Goal: Information Seeking & Learning: Learn about a topic

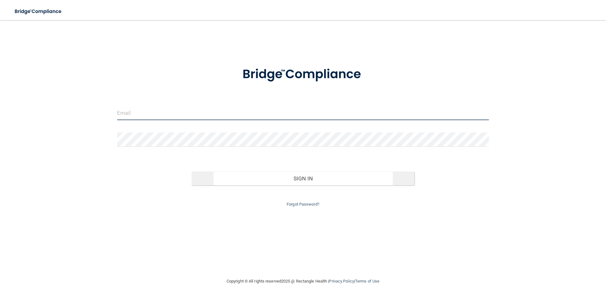
type input "[EMAIL_ADDRESS][DOMAIN_NAME]"
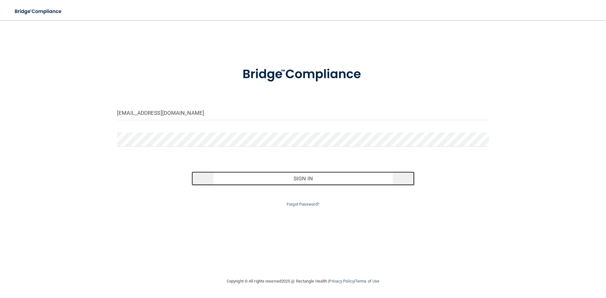
click at [356, 173] on button "Sign In" at bounding box center [303, 179] width 223 height 14
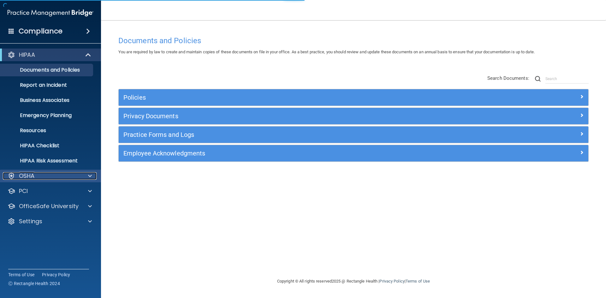
click at [88, 172] on div "OSHA" at bounding box center [50, 176] width 101 height 13
click at [91, 179] on span at bounding box center [90, 176] width 4 height 8
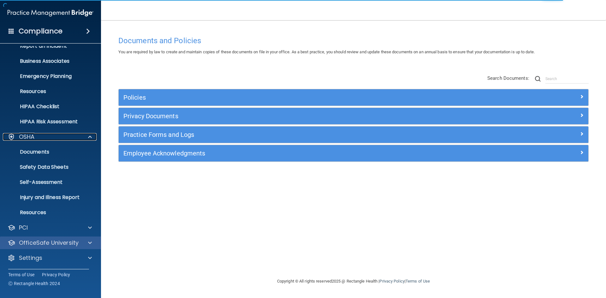
scroll to position [39, 0]
click at [88, 238] on div "OfficeSafe University" at bounding box center [50, 242] width 101 height 13
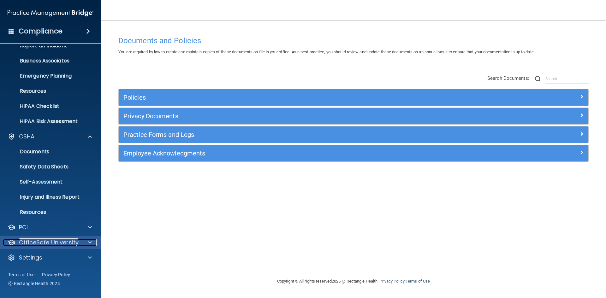
click at [88, 241] on span at bounding box center [90, 243] width 4 height 8
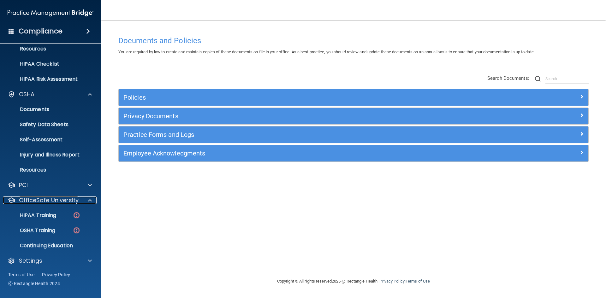
scroll to position [85, 0]
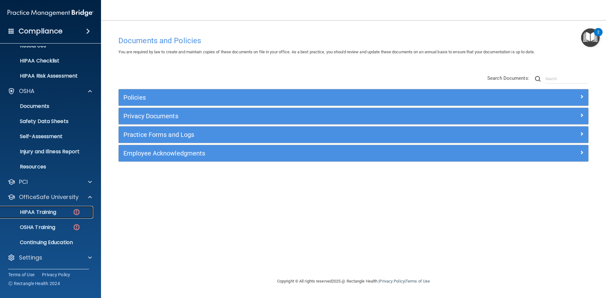
click at [60, 214] on div "HIPAA Training" at bounding box center [47, 212] width 86 height 6
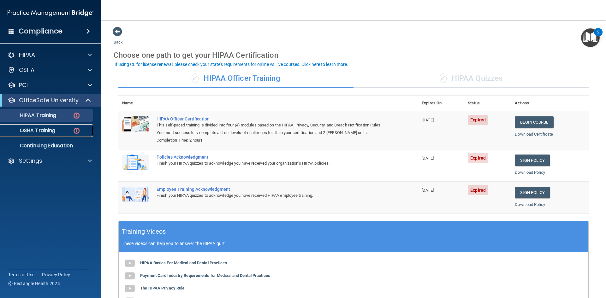
click at [72, 127] on link "OSHA Training" at bounding box center [43, 130] width 99 height 13
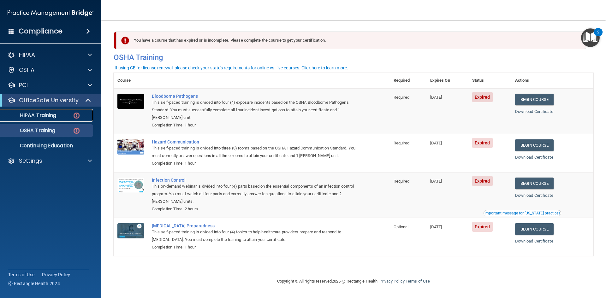
click at [77, 116] on img at bounding box center [77, 116] width 8 height 8
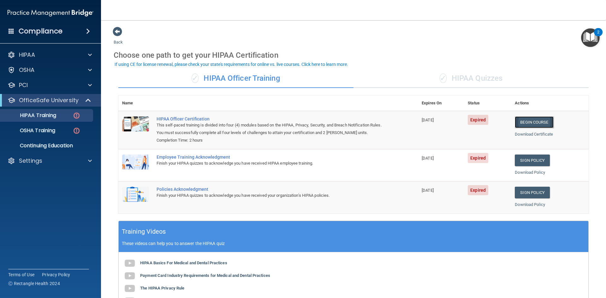
click at [516, 122] on link "Begin Course" at bounding box center [534, 122] width 39 height 12
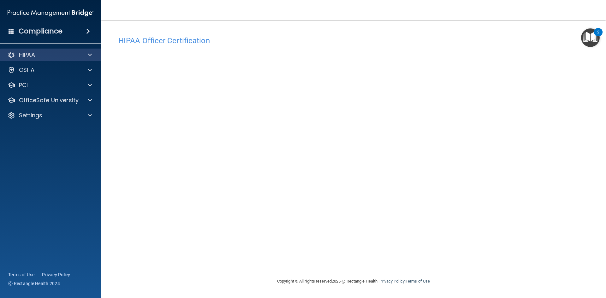
click at [88, 59] on div "HIPAA" at bounding box center [50, 55] width 101 height 13
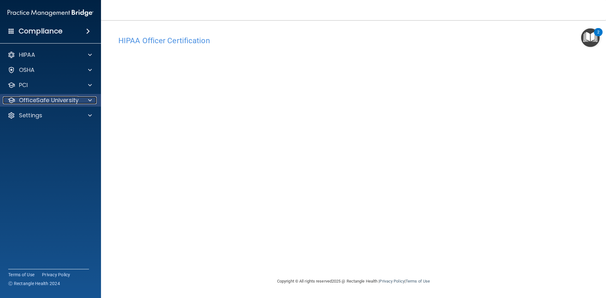
click at [87, 99] on div at bounding box center [89, 101] width 16 height 8
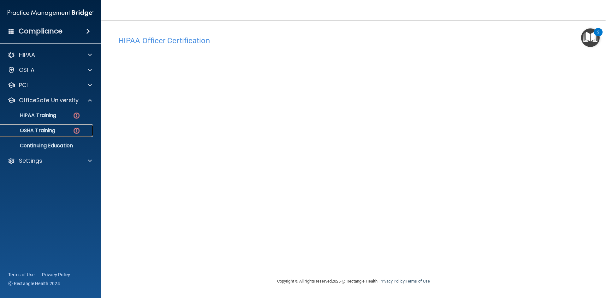
click at [50, 130] on p "OSHA Training" at bounding box center [29, 131] width 51 height 6
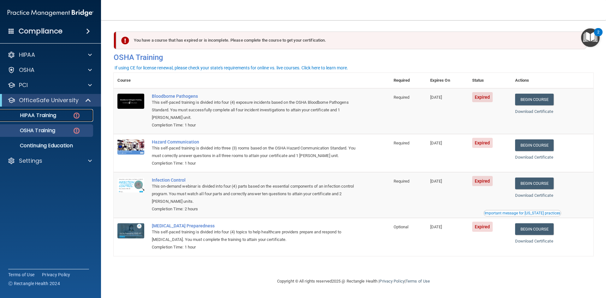
click at [50, 114] on p "HIPAA Training" at bounding box center [30, 115] width 52 height 6
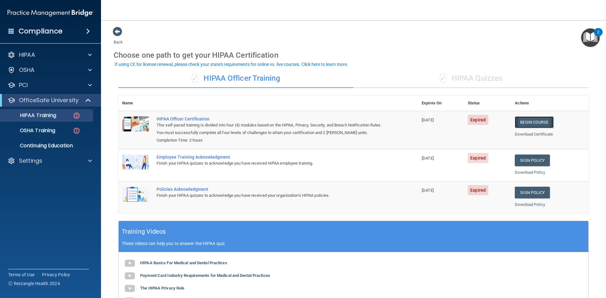
click at [536, 125] on link "Begin Course" at bounding box center [534, 122] width 39 height 12
click at [79, 128] on img at bounding box center [77, 131] width 8 height 8
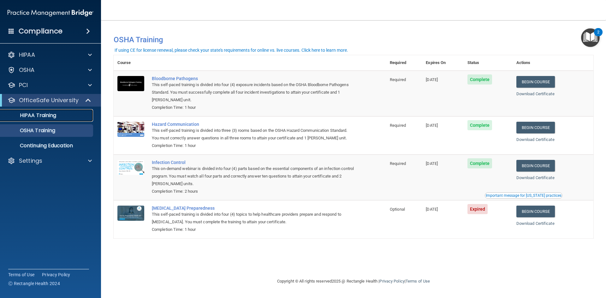
click at [42, 119] on p "HIPAA Training" at bounding box center [30, 115] width 52 height 6
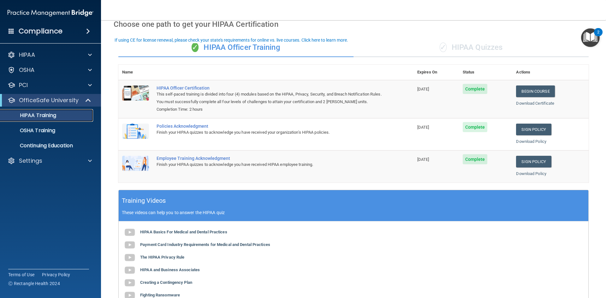
scroll to position [24, 0]
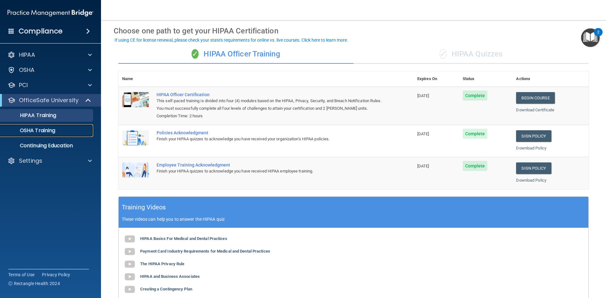
click at [62, 131] on div "OSHA Training" at bounding box center [47, 131] width 86 height 6
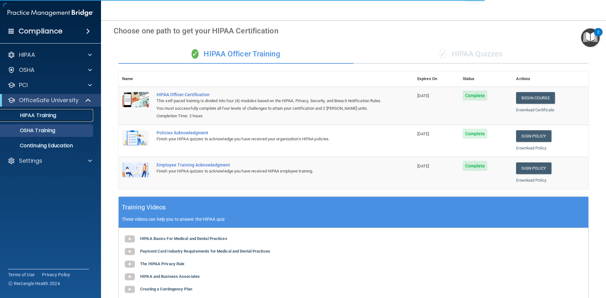
click at [65, 116] on div "HIPAA Training" at bounding box center [47, 115] width 86 height 6
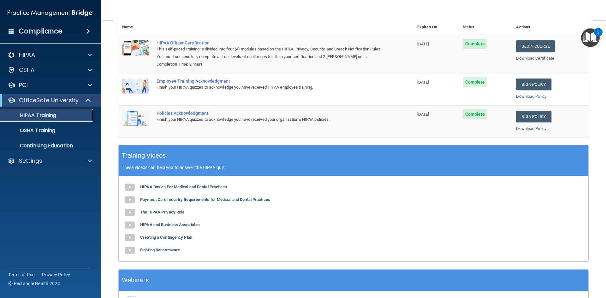
scroll to position [119, 0]
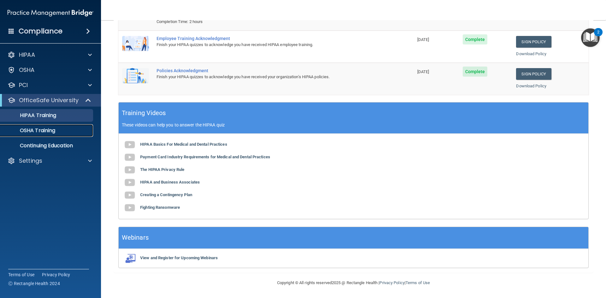
click at [51, 129] on p "OSHA Training" at bounding box center [29, 131] width 51 height 6
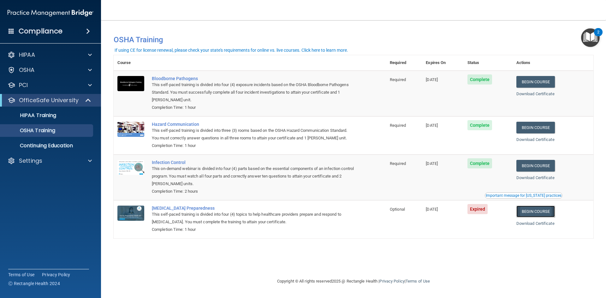
click at [546, 213] on link "Begin Course" at bounding box center [536, 212] width 39 height 12
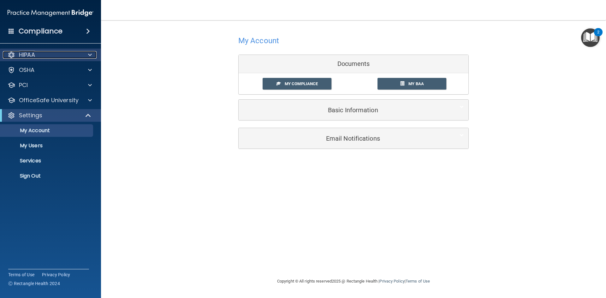
click at [50, 54] on div "HIPAA" at bounding box center [42, 55] width 78 height 8
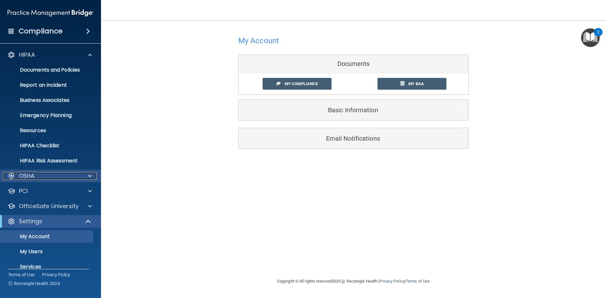
click at [44, 174] on div "OSHA" at bounding box center [42, 176] width 78 height 8
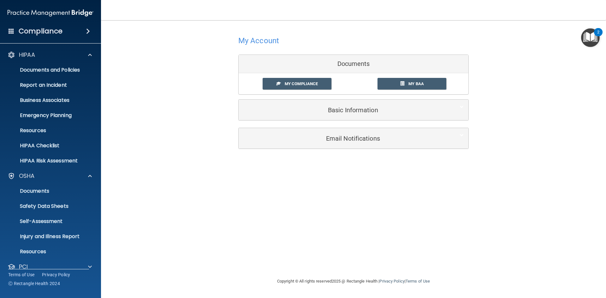
click at [44, 30] on h4 "Compliance" at bounding box center [41, 31] width 44 height 9
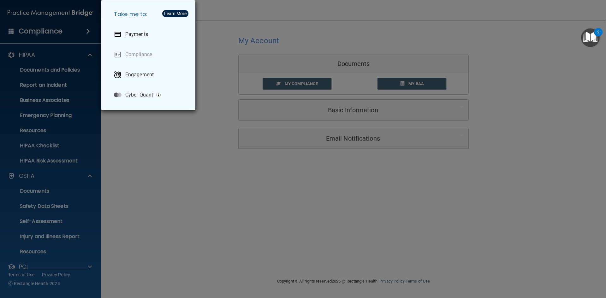
click at [35, 31] on div "Take me to: Payments Compliance Engagement Cyber Quant" at bounding box center [303, 149] width 606 height 298
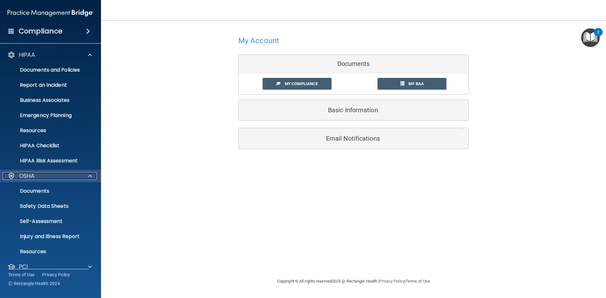
click at [31, 177] on p "OSHA" at bounding box center [27, 176] width 16 height 8
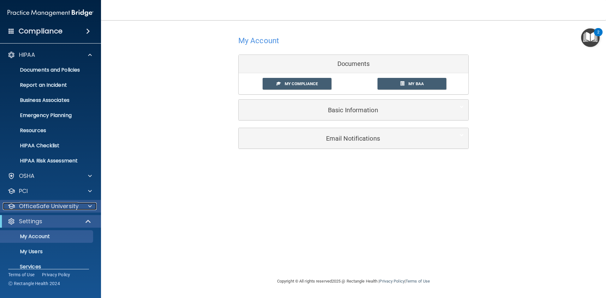
click at [63, 209] on p "OfficeSafe University" at bounding box center [49, 207] width 60 height 8
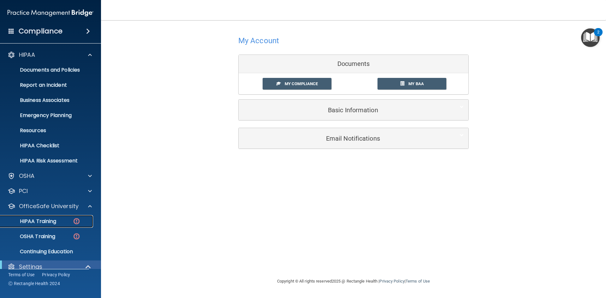
click at [72, 220] on div "HIPAA Training" at bounding box center [47, 221] width 86 height 6
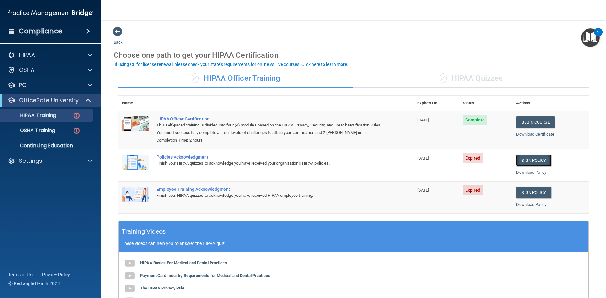
click at [536, 161] on link "Sign Policy" at bounding box center [533, 161] width 35 height 12
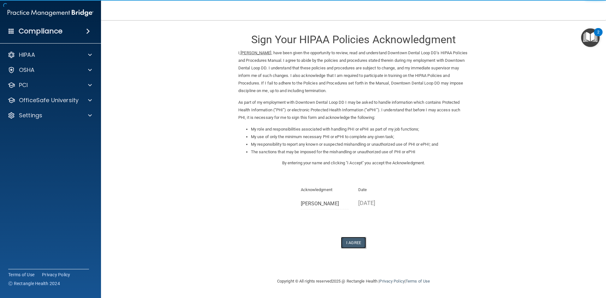
click at [353, 243] on button "I Agree" at bounding box center [353, 243] width 25 height 12
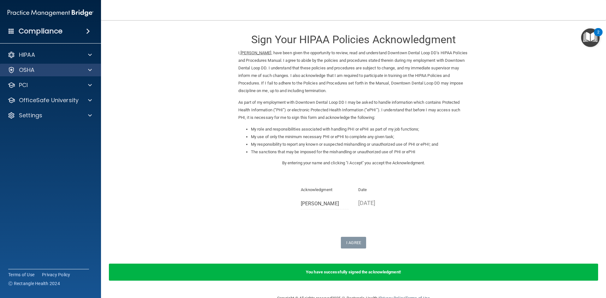
click at [32, 75] on div "OSHA" at bounding box center [50, 70] width 101 height 13
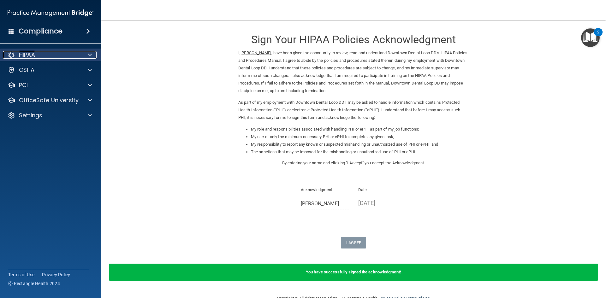
click at [82, 56] on div at bounding box center [89, 55] width 16 height 8
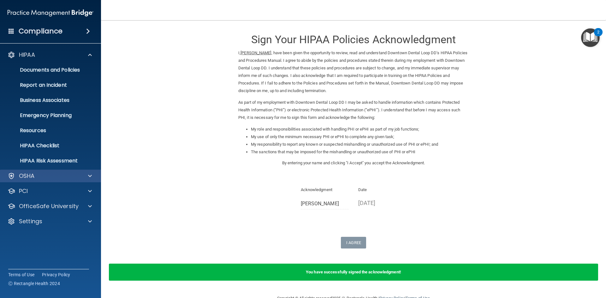
click at [45, 172] on div "OSHA" at bounding box center [50, 176] width 101 height 13
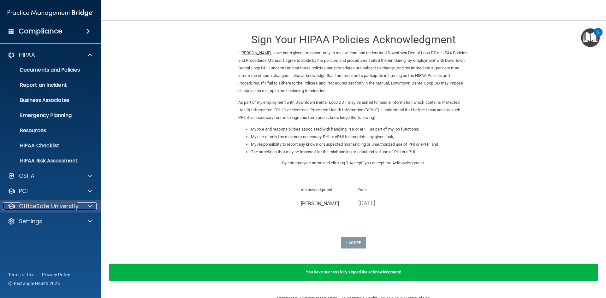
click at [45, 209] on p "OfficeSafe University" at bounding box center [49, 207] width 60 height 8
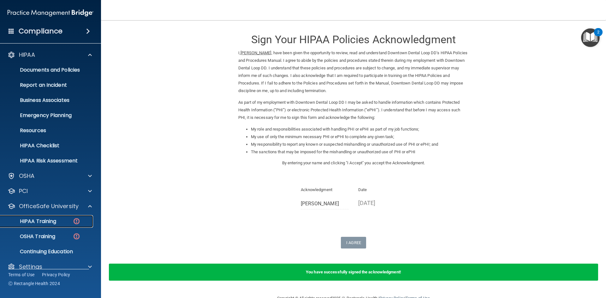
click at [74, 221] on img at bounding box center [77, 222] width 8 height 8
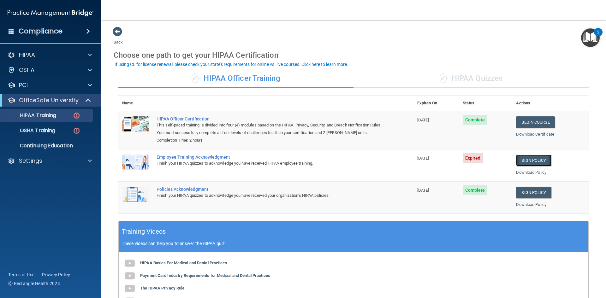
click at [531, 159] on link "Sign Policy" at bounding box center [533, 161] width 35 height 12
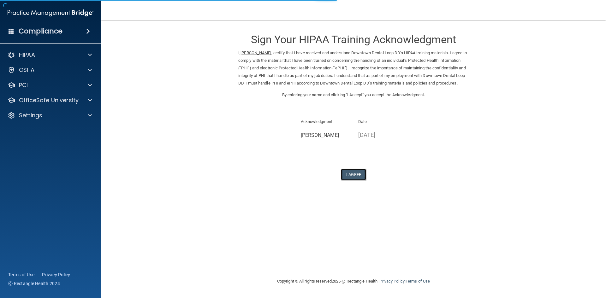
click at [356, 181] on button "I Agree" at bounding box center [353, 175] width 25 height 12
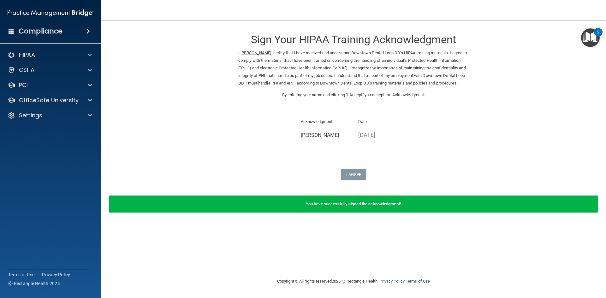
click at [53, 107] on div "HIPAA Documents and Policies Report an Incident Business Associates Emergency P…" at bounding box center [50, 86] width 101 height 81
click at [58, 104] on div "OfficeSafe University" at bounding box center [50, 100] width 101 height 13
click at [91, 105] on div "OfficeSafe University" at bounding box center [50, 100] width 101 height 13
click at [87, 103] on div at bounding box center [89, 101] width 16 height 8
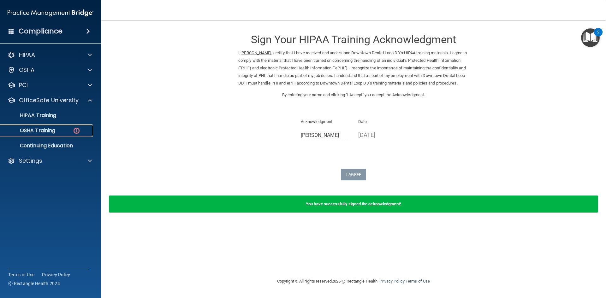
click at [43, 130] on p "OSHA Training" at bounding box center [29, 131] width 51 height 6
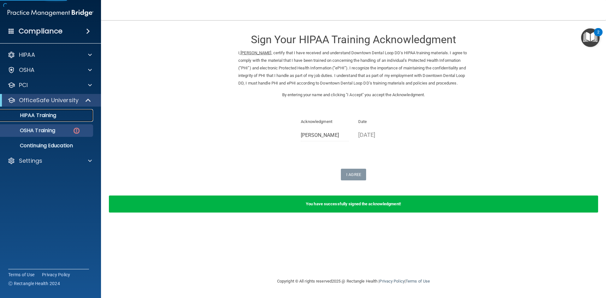
click at [45, 115] on p "HIPAA Training" at bounding box center [30, 115] width 52 height 6
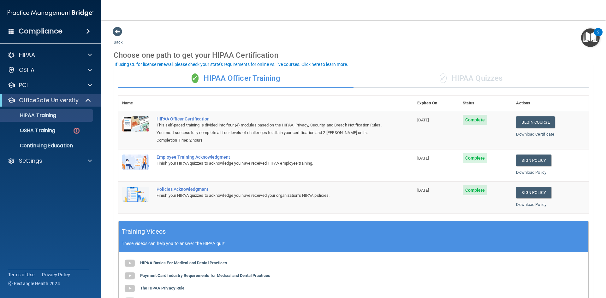
click at [447, 79] on div "✓ HIPAA Quizzes" at bounding box center [471, 78] width 235 height 19
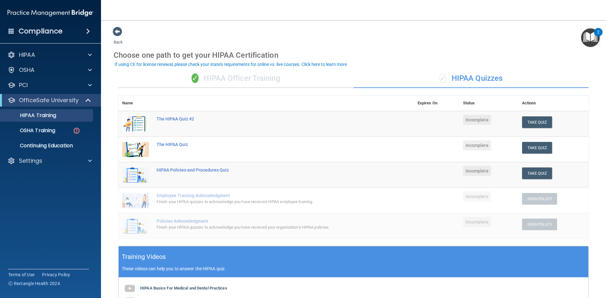
click at [206, 81] on div "✓ HIPAA Officer Training" at bounding box center [235, 78] width 235 height 19
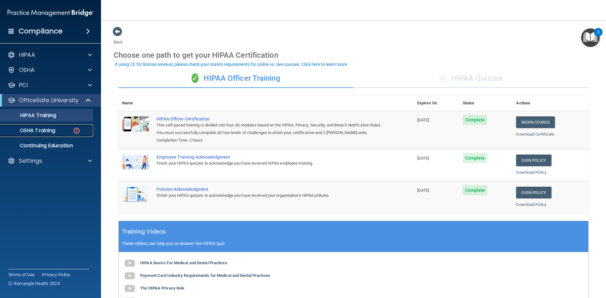
click at [48, 130] on p "OSHA Training" at bounding box center [29, 131] width 51 height 6
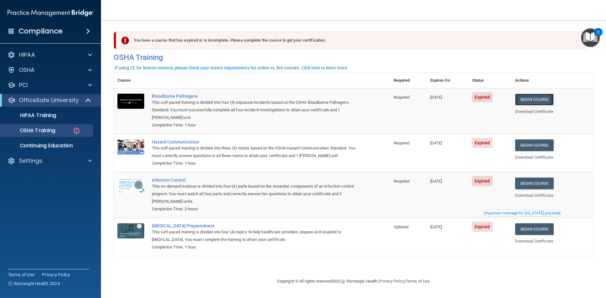
click at [539, 101] on link "Begin Course" at bounding box center [534, 100] width 39 height 12
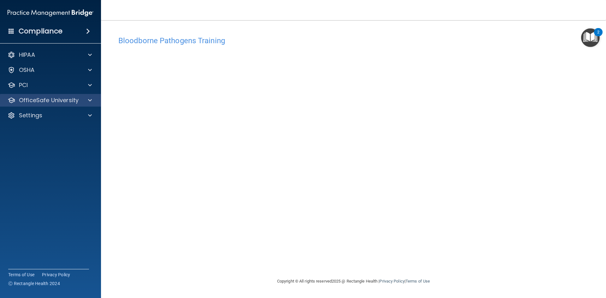
click at [34, 96] on div "OfficeSafe University" at bounding box center [50, 100] width 101 height 13
click at [45, 105] on div "OfficeSafe University" at bounding box center [50, 100] width 101 height 13
click at [72, 103] on p "OfficeSafe University" at bounding box center [49, 101] width 60 height 8
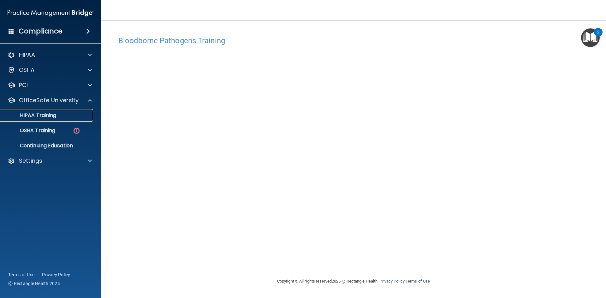
click at [47, 115] on p "HIPAA Training" at bounding box center [30, 115] width 52 height 6
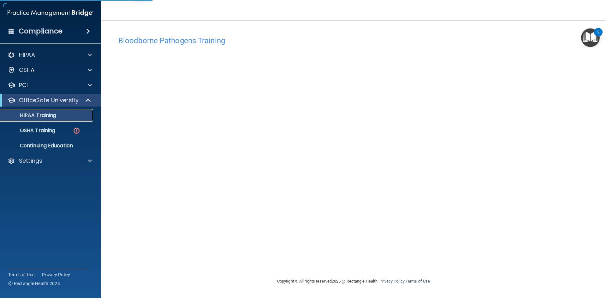
click at [39, 116] on p "HIPAA Training" at bounding box center [30, 115] width 52 height 6
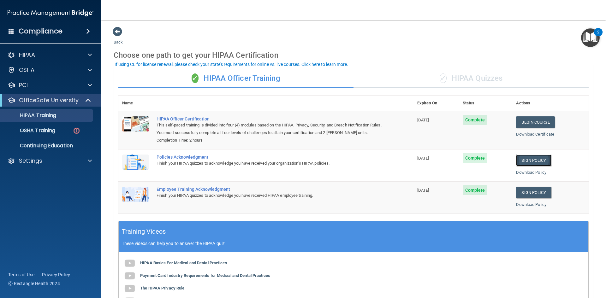
click at [537, 161] on link "Sign Policy" at bounding box center [533, 161] width 35 height 12
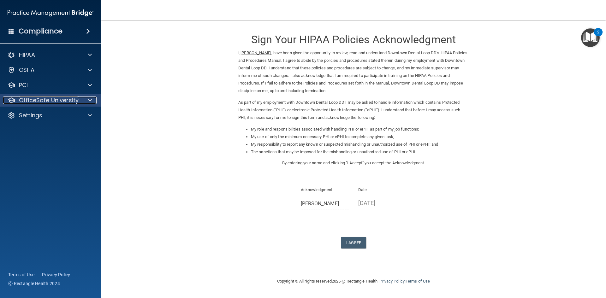
click at [26, 102] on p "OfficeSafe University" at bounding box center [49, 101] width 60 height 8
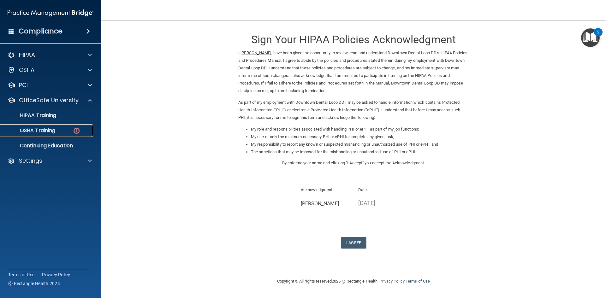
click at [40, 135] on link "OSHA Training" at bounding box center [43, 130] width 99 height 13
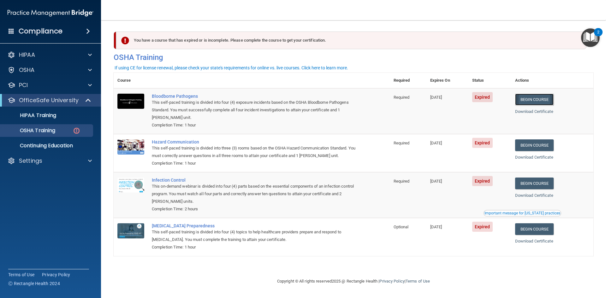
click at [547, 100] on link "Begin Course" at bounding box center [534, 100] width 39 height 12
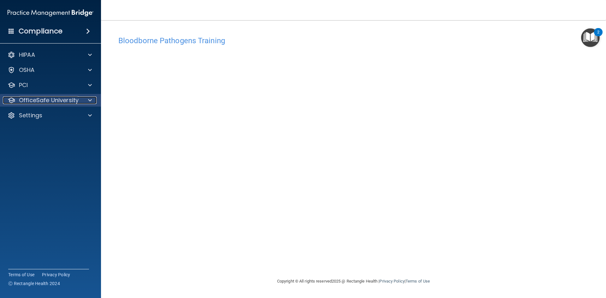
click at [62, 102] on p "OfficeSafe University" at bounding box center [49, 101] width 60 height 8
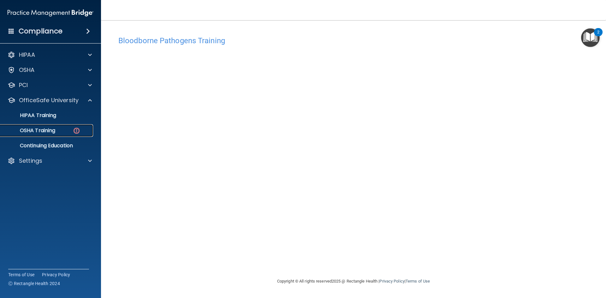
click at [66, 128] on div "OSHA Training" at bounding box center [47, 131] width 86 height 6
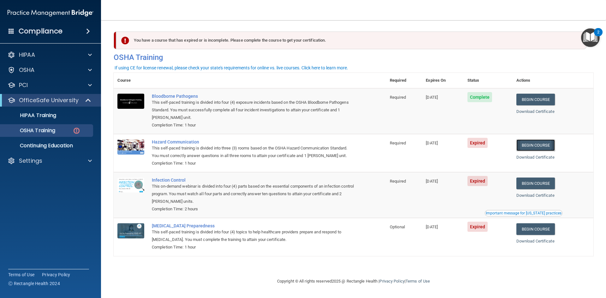
click at [539, 145] on link "Begin Course" at bounding box center [536, 146] width 39 height 12
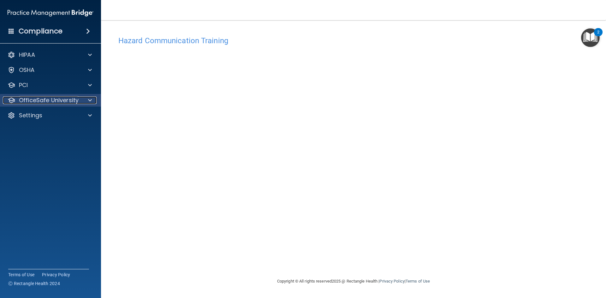
click at [31, 102] on p "OfficeSafe University" at bounding box center [49, 101] width 60 height 8
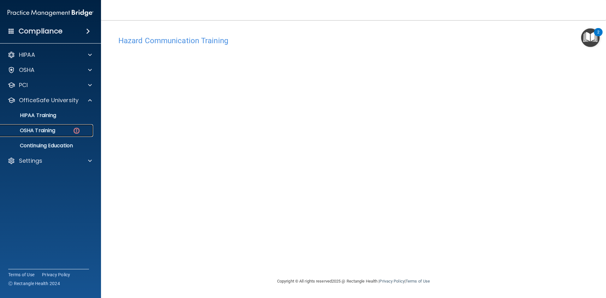
click at [70, 132] on div "OSHA Training" at bounding box center [47, 131] width 86 height 6
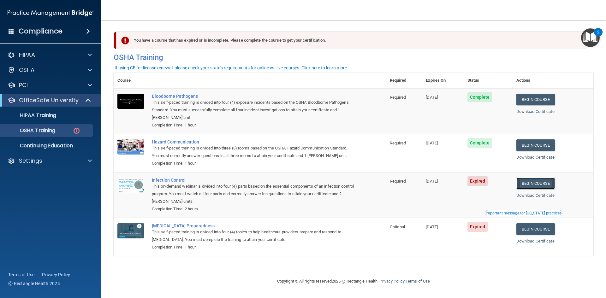
click at [537, 184] on link "Begin Course" at bounding box center [536, 184] width 39 height 12
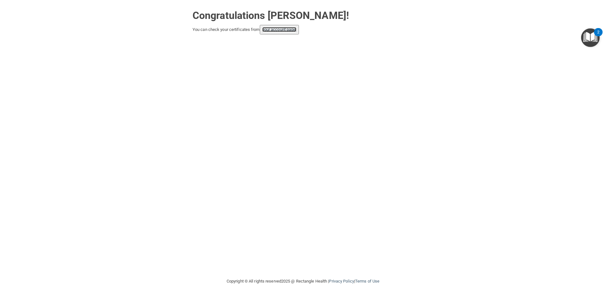
click at [284, 30] on link "your account page!" at bounding box center [279, 29] width 34 height 5
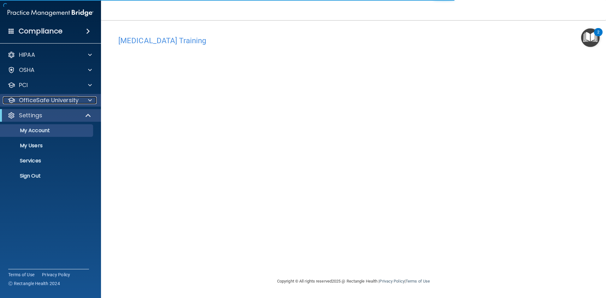
click at [66, 99] on p "OfficeSafe University" at bounding box center [49, 101] width 60 height 8
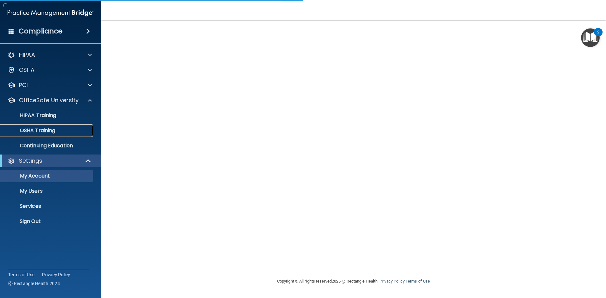
click at [60, 134] on div "OSHA Training" at bounding box center [47, 131] width 86 height 6
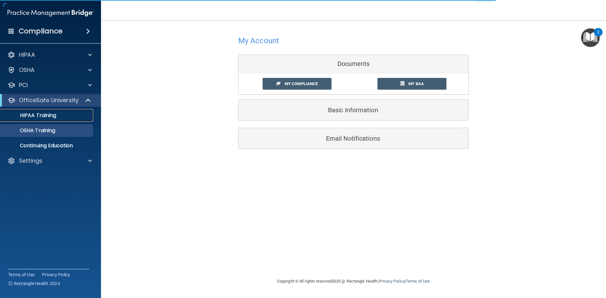
click at [67, 114] on div "HIPAA Training" at bounding box center [47, 115] width 86 height 6
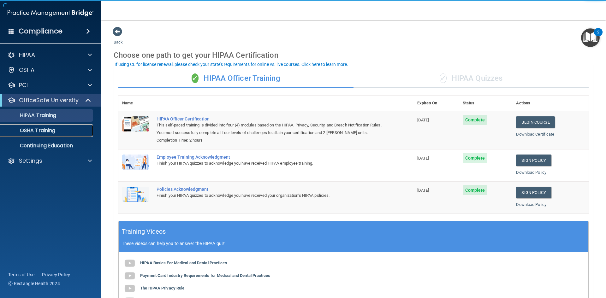
click at [52, 131] on p "OSHA Training" at bounding box center [29, 131] width 51 height 6
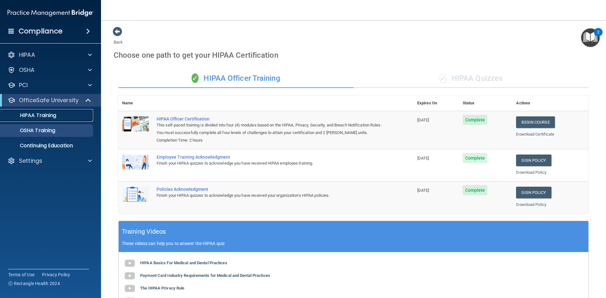
click at [58, 116] on div "HIPAA Training" at bounding box center [47, 115] width 86 height 6
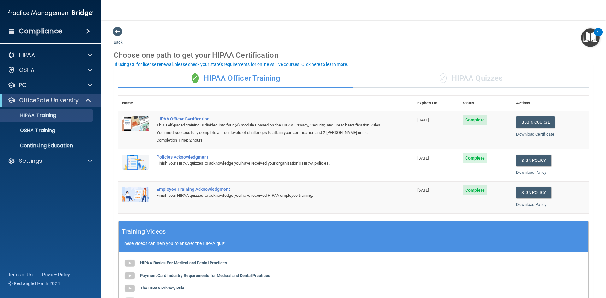
click at [470, 76] on div "✓ HIPAA Quizzes" at bounding box center [471, 78] width 235 height 19
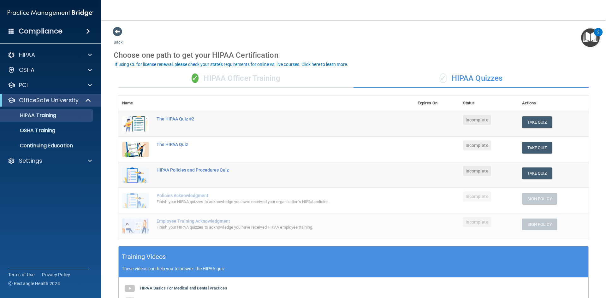
click at [258, 82] on div "✓ HIPAA Officer Training" at bounding box center [235, 78] width 235 height 19
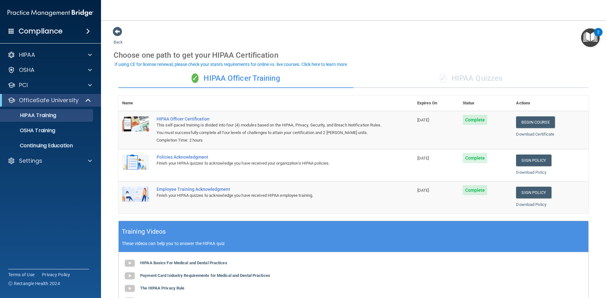
click at [424, 84] on div "✓ HIPAA Quizzes" at bounding box center [471, 78] width 235 height 19
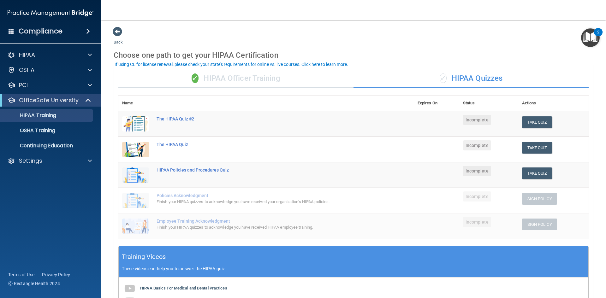
click at [250, 79] on div "✓ HIPAA Officer Training" at bounding box center [235, 78] width 235 height 19
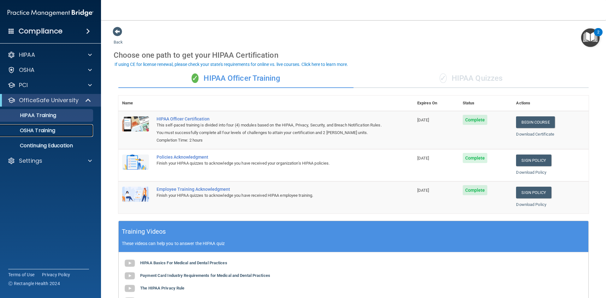
click at [32, 129] on p "OSHA Training" at bounding box center [29, 131] width 51 height 6
click at [86, 32] on span at bounding box center [88, 31] width 4 height 8
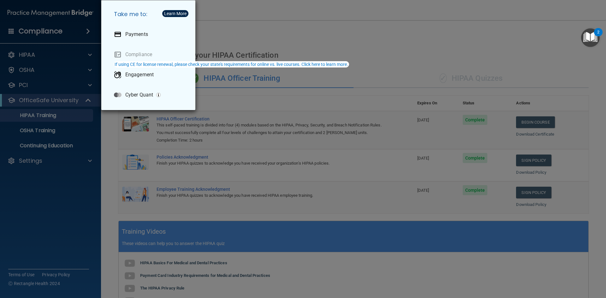
click at [61, 35] on div "Take me to: Payments Compliance Engagement Cyber Quant" at bounding box center [303, 149] width 606 height 298
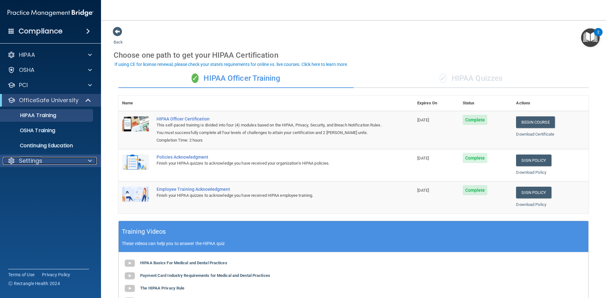
click at [25, 164] on p "Settings" at bounding box center [30, 161] width 23 height 8
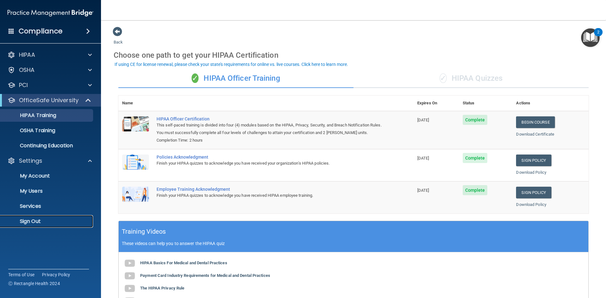
click at [34, 220] on p "Sign Out" at bounding box center [47, 221] width 86 height 6
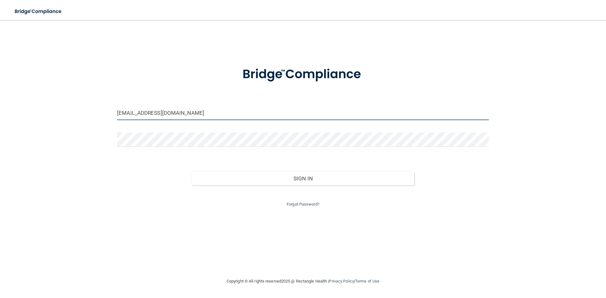
click at [203, 115] on input "jvazquez@gldpdental.com" at bounding box center [303, 113] width 372 height 14
type input "[EMAIL_ADDRESS][DOMAIN_NAME]"
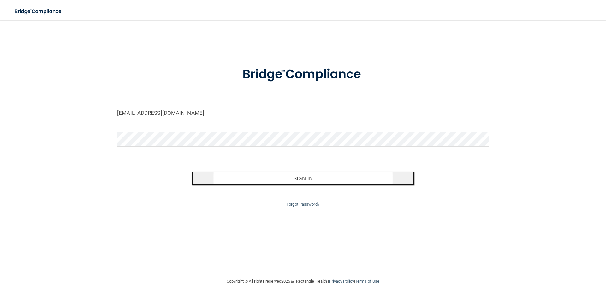
click at [341, 183] on button "Sign In" at bounding box center [303, 179] width 223 height 14
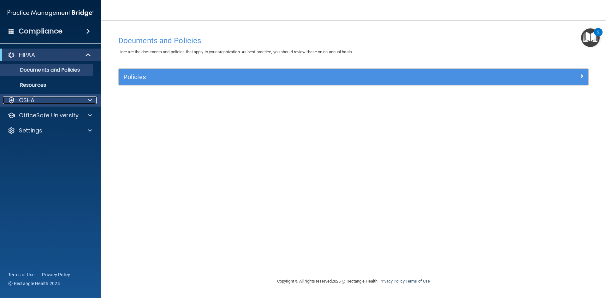
click at [81, 101] on div at bounding box center [89, 101] width 16 height 8
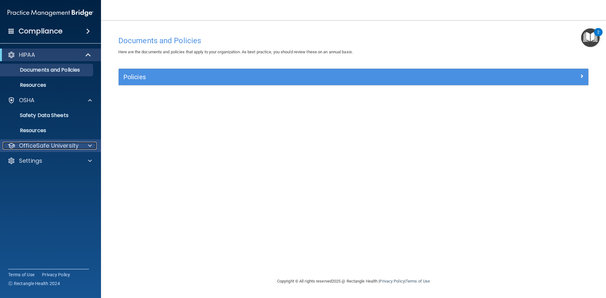
click at [53, 146] on p "OfficeSafe University" at bounding box center [49, 146] width 60 height 8
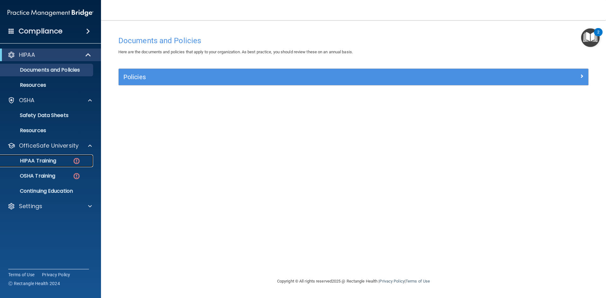
click at [74, 165] on link "HIPAA Training" at bounding box center [43, 161] width 99 height 13
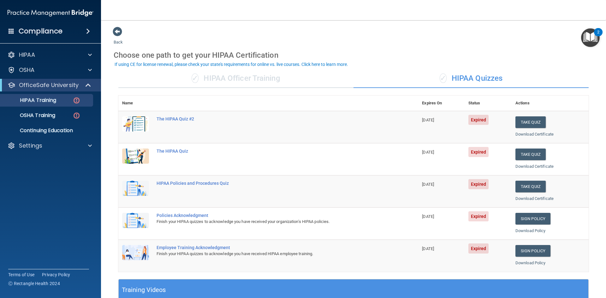
click at [274, 85] on div "✓ HIPAA Officer Training" at bounding box center [235, 78] width 235 height 19
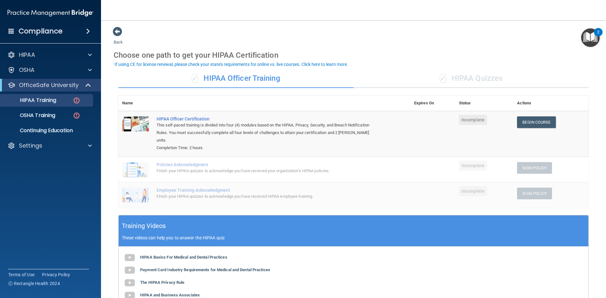
click at [483, 80] on div "✓ HIPAA Quizzes" at bounding box center [471, 78] width 235 height 19
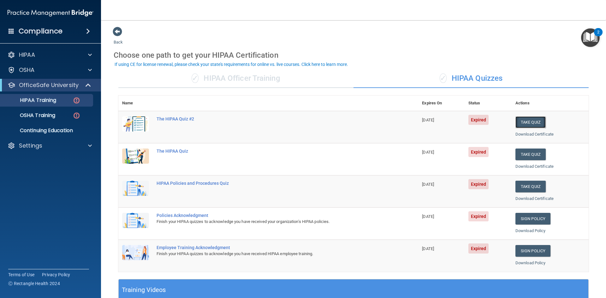
click at [533, 125] on button "Take Quiz" at bounding box center [531, 122] width 30 height 12
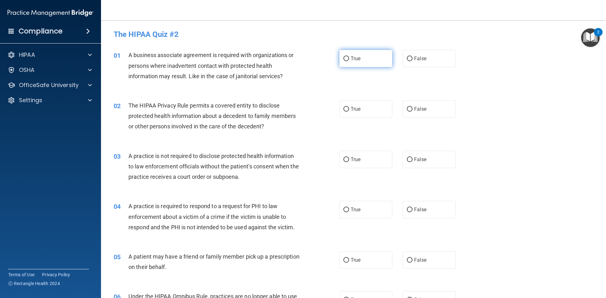
click at [346, 61] on input "True" at bounding box center [347, 59] width 6 height 5
radio input "true"
click at [344, 108] on input "True" at bounding box center [347, 109] width 6 height 5
radio input "true"
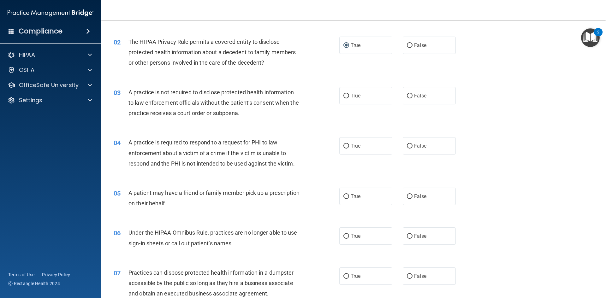
scroll to position [63, 0]
click at [344, 97] on input "True" at bounding box center [347, 96] width 6 height 5
radio input "true"
click at [345, 148] on input "True" at bounding box center [347, 147] width 6 height 5
radio input "true"
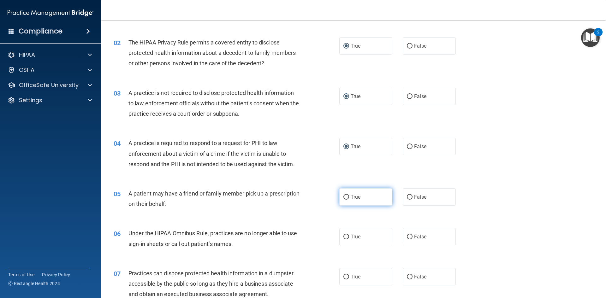
click at [345, 199] on input "True" at bounding box center [347, 197] width 6 height 5
radio input "true"
click at [344, 236] on input "True" at bounding box center [347, 237] width 6 height 5
radio input "true"
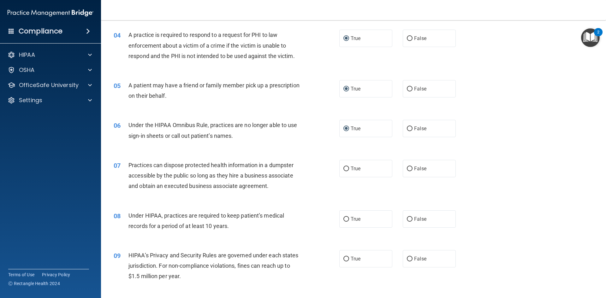
scroll to position [189, 0]
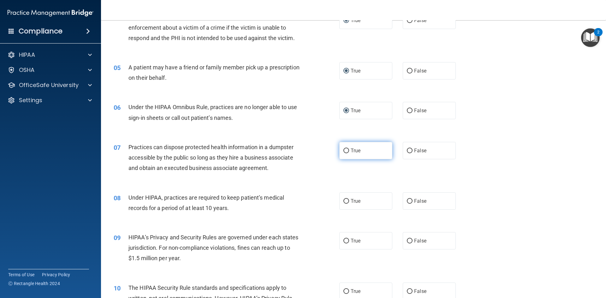
click at [347, 152] on label "True" at bounding box center [365, 150] width 53 height 17
click at [347, 152] on input "True" at bounding box center [347, 151] width 6 height 5
radio input "true"
click at [347, 200] on input "True" at bounding box center [347, 201] width 6 height 5
radio input "true"
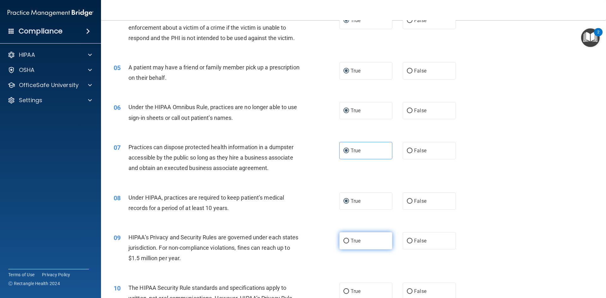
click at [344, 242] on input "True" at bounding box center [347, 241] width 6 height 5
radio input "true"
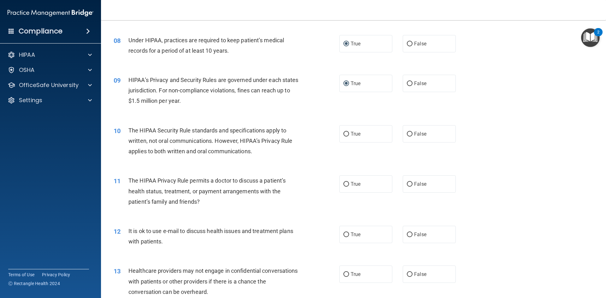
scroll to position [347, 0]
click at [346, 133] on input "True" at bounding box center [347, 134] width 6 height 5
radio input "true"
click at [348, 187] on label "True" at bounding box center [365, 183] width 53 height 17
click at [348, 187] on input "True" at bounding box center [347, 184] width 6 height 5
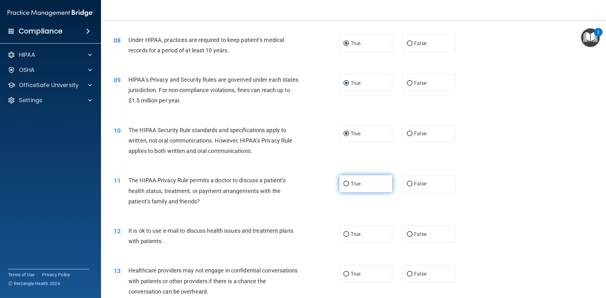
radio input "true"
click at [344, 235] on input "True" at bounding box center [347, 234] width 6 height 5
radio input "true"
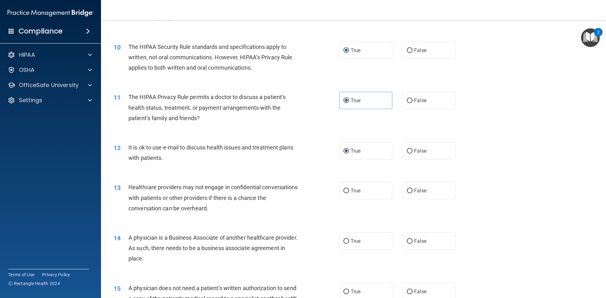
scroll to position [474, 0]
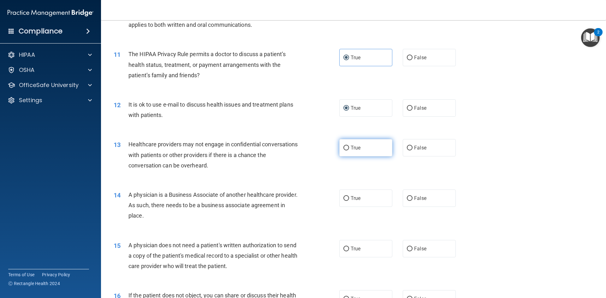
click at [344, 149] on input "True" at bounding box center [347, 148] width 6 height 5
radio input "true"
click at [347, 199] on input "True" at bounding box center [347, 198] width 6 height 5
radio input "true"
click at [344, 254] on label "True" at bounding box center [365, 248] width 53 height 17
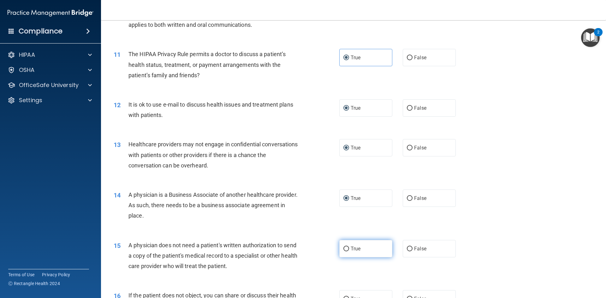
click at [344, 252] on input "True" at bounding box center [347, 249] width 6 height 5
radio input "true"
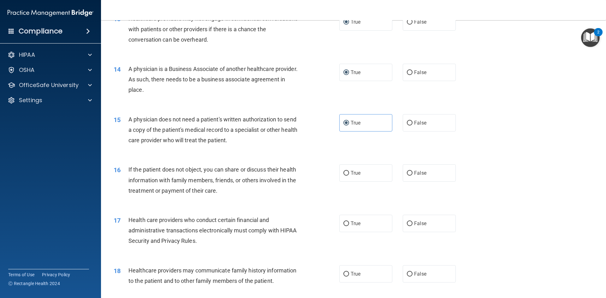
scroll to position [600, 0]
click at [347, 176] on label "True" at bounding box center [365, 172] width 53 height 17
click at [347, 176] on input "True" at bounding box center [347, 173] width 6 height 5
radio input "true"
click at [346, 224] on input "True" at bounding box center [347, 223] width 6 height 5
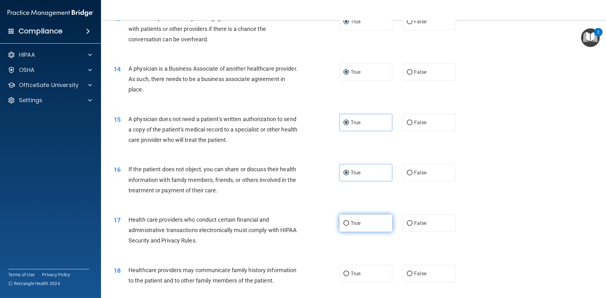
radio input "true"
click at [344, 272] on input "True" at bounding box center [347, 274] width 6 height 5
radio input "true"
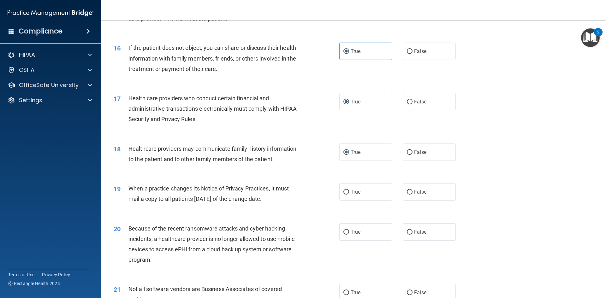
scroll to position [726, 0]
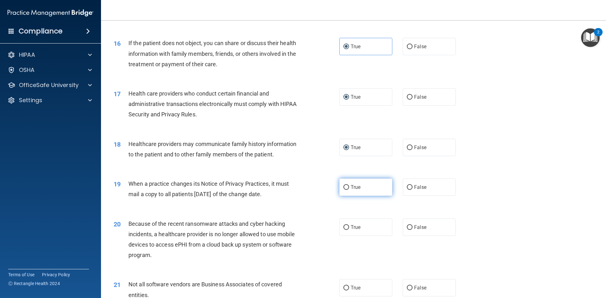
click at [346, 190] on input "True" at bounding box center [347, 187] width 6 height 5
radio input "true"
click at [347, 230] on label "True" at bounding box center [365, 227] width 53 height 17
click at [347, 230] on input "True" at bounding box center [347, 227] width 6 height 5
radio input "true"
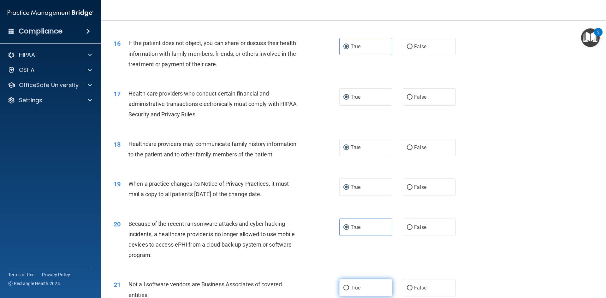
click at [346, 287] on input "True" at bounding box center [347, 288] width 6 height 5
radio input "true"
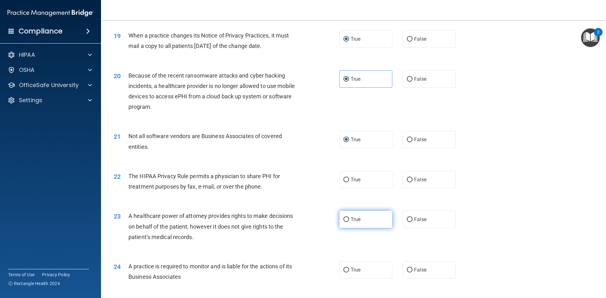
scroll to position [884, 0]
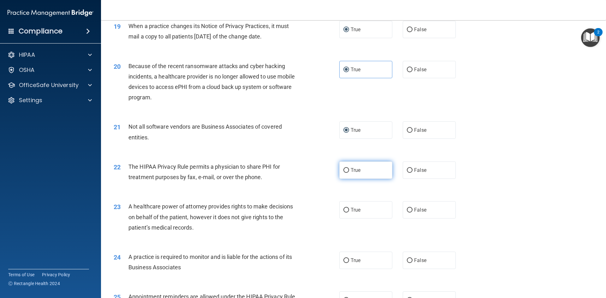
click at [351, 172] on span "True" at bounding box center [356, 170] width 10 height 6
click at [349, 172] on input "True" at bounding box center [347, 170] width 6 height 5
radio input "true"
click at [344, 210] on input "True" at bounding box center [347, 210] width 6 height 5
radio input "true"
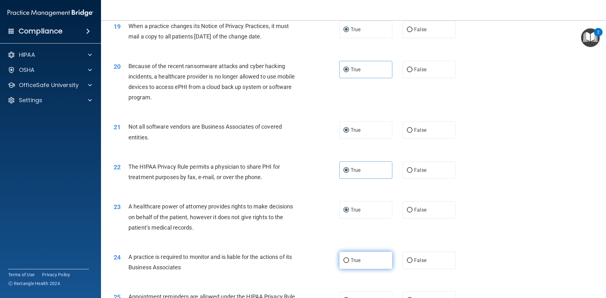
click at [347, 263] on label "True" at bounding box center [365, 260] width 53 height 17
click at [347, 263] on input "True" at bounding box center [347, 261] width 6 height 5
radio input "true"
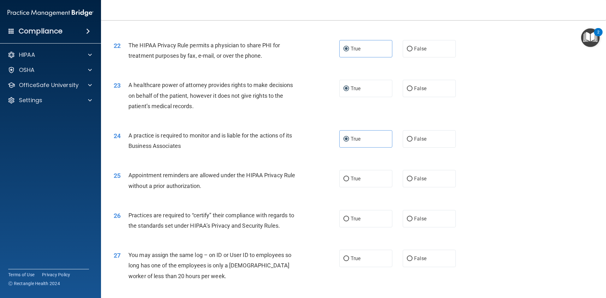
scroll to position [1010, 0]
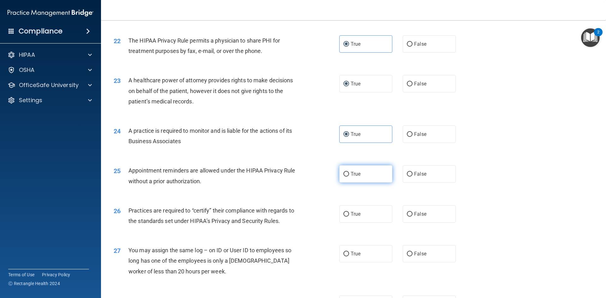
click at [351, 177] on span "True" at bounding box center [356, 174] width 10 height 6
click at [349, 177] on input "True" at bounding box center [347, 174] width 6 height 5
radio input "true"
click at [351, 212] on span "True" at bounding box center [356, 214] width 10 height 6
click at [349, 212] on input "True" at bounding box center [347, 214] width 6 height 5
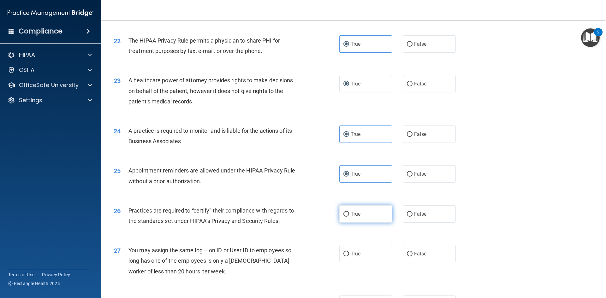
radio input "true"
click at [351, 259] on label "True" at bounding box center [365, 253] width 53 height 17
click at [349, 257] on input "True" at bounding box center [347, 254] width 6 height 5
radio input "true"
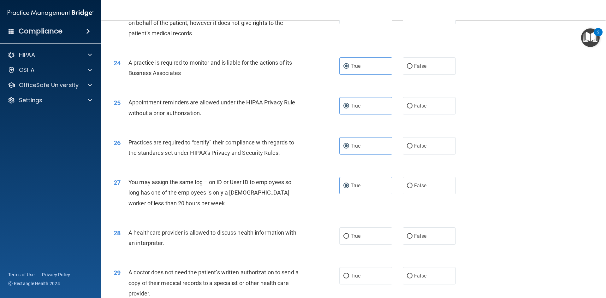
scroll to position [1168, 0]
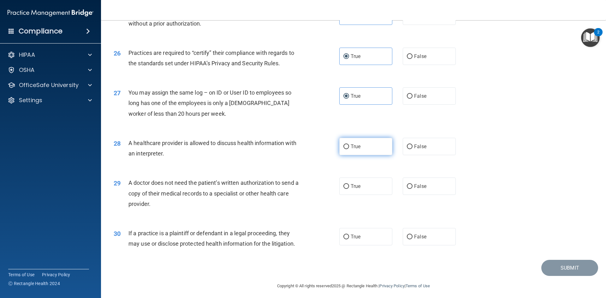
click at [347, 149] on input "True" at bounding box center [347, 147] width 6 height 5
radio input "true"
click at [345, 185] on input "True" at bounding box center [347, 186] width 6 height 5
radio input "true"
click at [346, 240] on input "True" at bounding box center [347, 237] width 6 height 5
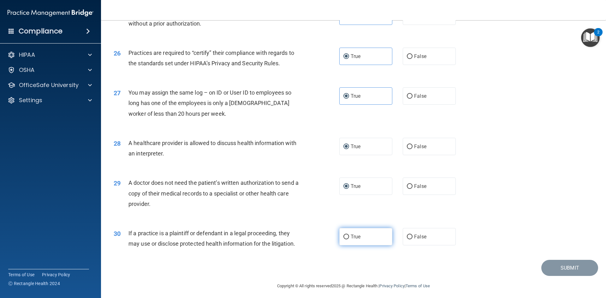
radio input "true"
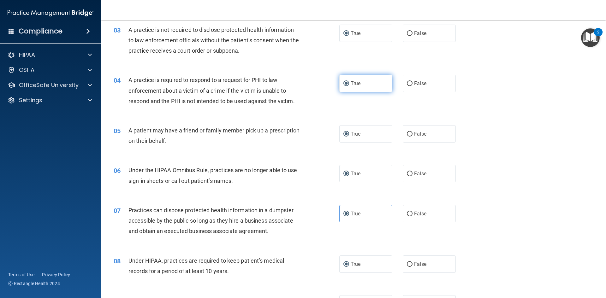
scroll to position [0, 0]
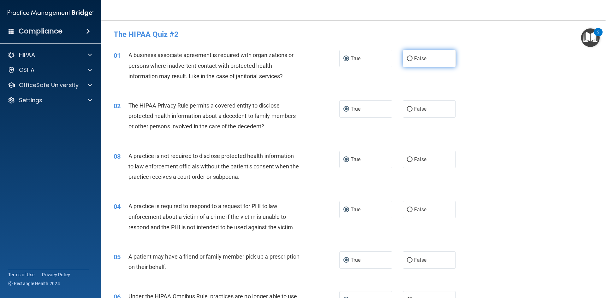
click at [414, 60] on span "False" at bounding box center [420, 59] width 12 height 6
click at [413, 60] on input "False" at bounding box center [410, 59] width 6 height 5
radio input "true"
radio input "false"
click at [415, 162] on span "False" at bounding box center [420, 160] width 12 height 6
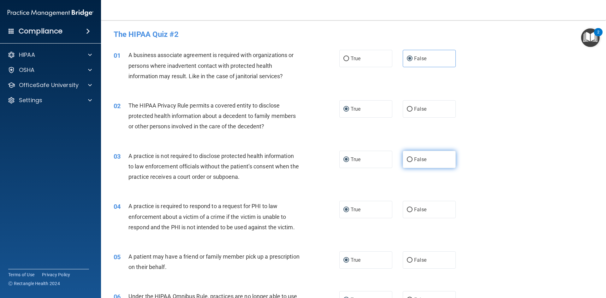
click at [413, 162] on input "False" at bounding box center [410, 160] width 6 height 5
radio input "true"
radio input "false"
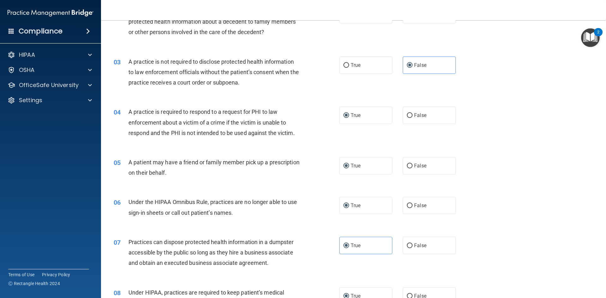
scroll to position [95, 0]
click at [410, 208] on label "False" at bounding box center [429, 205] width 53 height 17
click at [410, 208] on input "False" at bounding box center [410, 205] width 6 height 5
radio input "true"
radio input "false"
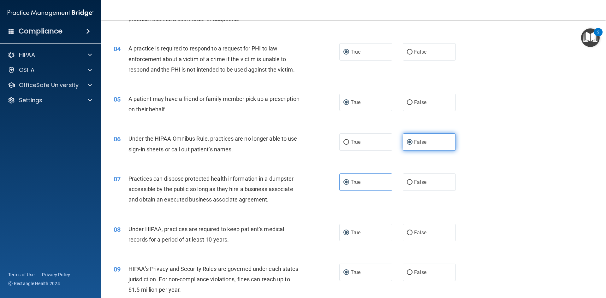
scroll to position [189, 0]
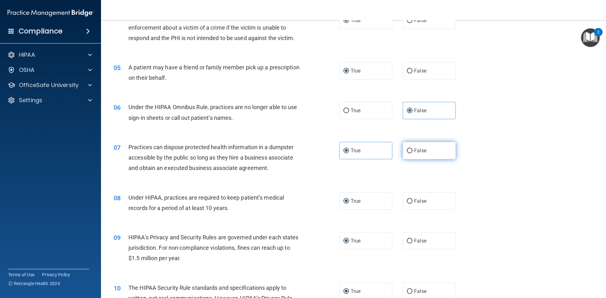
click at [407, 150] on input "False" at bounding box center [410, 151] width 6 height 5
radio input "true"
radio input "false"
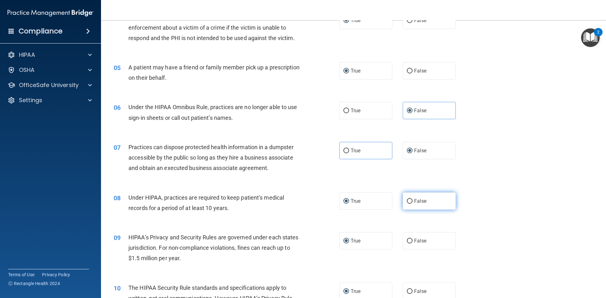
click at [408, 204] on label "False" at bounding box center [429, 201] width 53 height 17
click at [408, 204] on input "False" at bounding box center [410, 201] width 6 height 5
radio input "true"
radio input "false"
click at [411, 243] on label "False" at bounding box center [429, 240] width 53 height 17
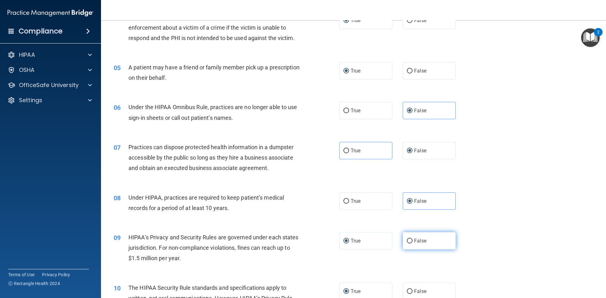
click at [411, 243] on input "False" at bounding box center [410, 241] width 6 height 5
radio input "true"
radio input "false"
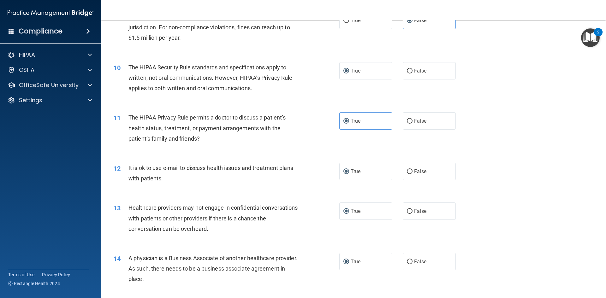
scroll to position [410, 0]
click at [409, 213] on input "False" at bounding box center [410, 211] width 6 height 5
radio input "true"
radio input "false"
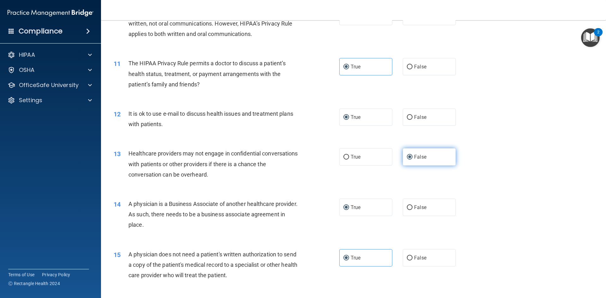
scroll to position [505, 0]
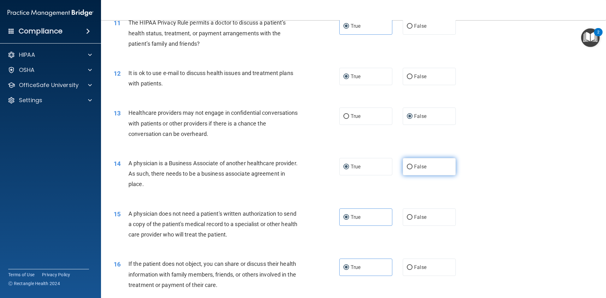
click at [407, 170] on input "False" at bounding box center [410, 167] width 6 height 5
radio input "true"
radio input "false"
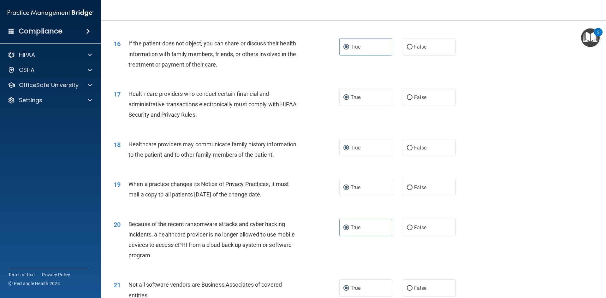
scroll to position [726, 0]
click at [414, 146] on span "False" at bounding box center [420, 148] width 12 height 6
click at [411, 146] on input "False" at bounding box center [410, 148] width 6 height 5
radio input "true"
radio input "false"
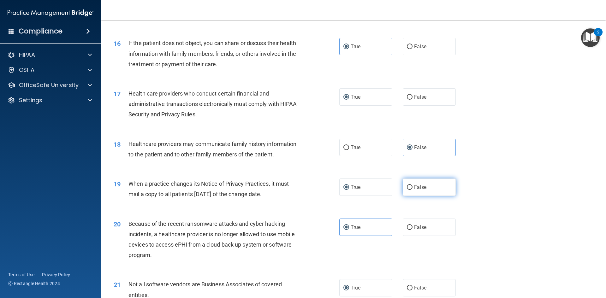
click at [414, 185] on span "False" at bounding box center [420, 187] width 12 height 6
click at [413, 185] on input "False" at bounding box center [410, 187] width 6 height 5
radio input "true"
radio input "false"
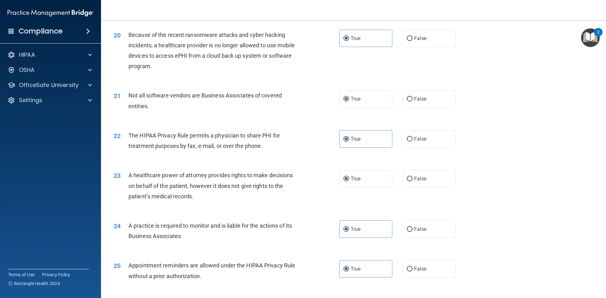
scroll to position [916, 0]
click at [411, 39] on label "False" at bounding box center [429, 37] width 53 height 17
click at [411, 39] on input "False" at bounding box center [410, 38] width 6 height 5
radio input "true"
radio input "false"
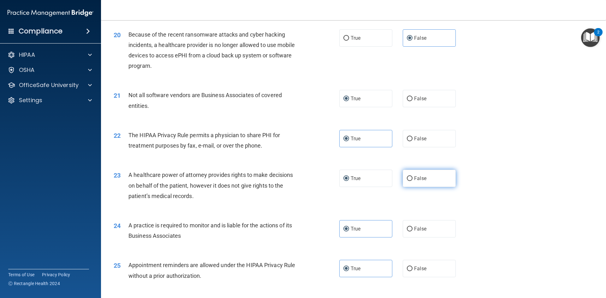
click at [408, 182] on label "False" at bounding box center [429, 178] width 53 height 17
click at [408, 181] on input "False" at bounding box center [410, 178] width 6 height 5
radio input "true"
radio input "false"
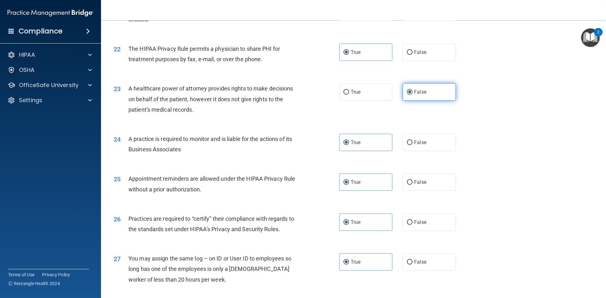
scroll to position [1010, 0]
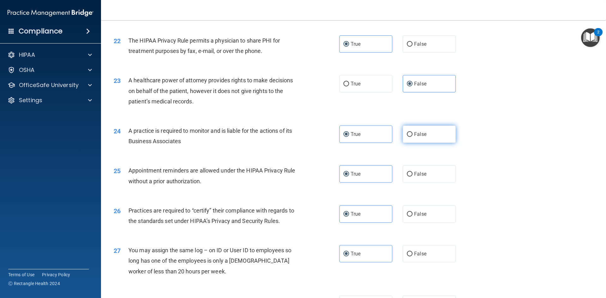
click at [408, 138] on label "False" at bounding box center [429, 134] width 53 height 17
click at [408, 137] on input "False" at bounding box center [410, 134] width 6 height 5
radio input "true"
radio input "false"
click at [409, 220] on label "False" at bounding box center [429, 214] width 53 height 17
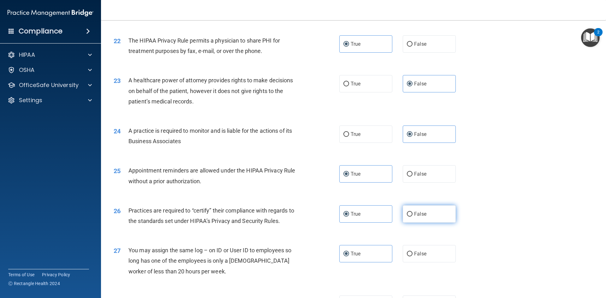
click at [409, 217] on input "False" at bounding box center [410, 214] width 6 height 5
radio input "true"
radio input "false"
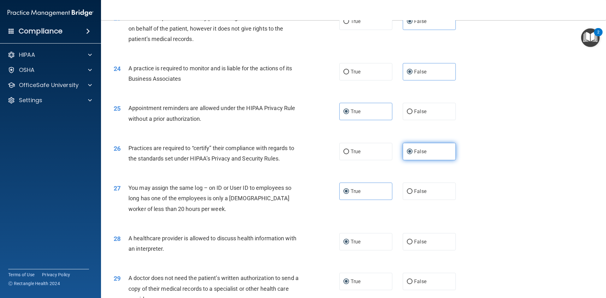
scroll to position [1073, 0]
click at [409, 194] on label "False" at bounding box center [429, 190] width 53 height 17
click at [409, 194] on input "False" at bounding box center [410, 191] width 6 height 5
radio input "true"
radio input "false"
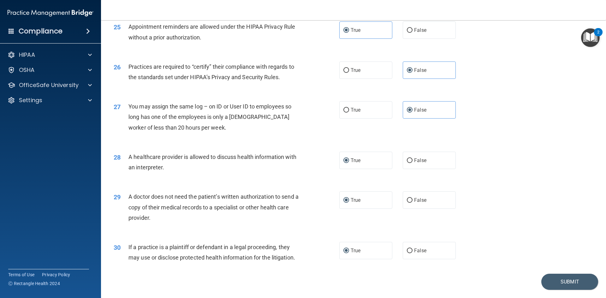
scroll to position [1140, 0]
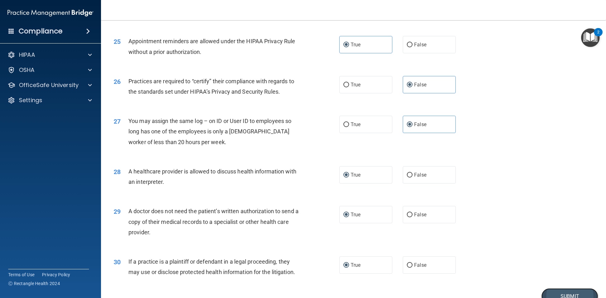
click at [568, 292] on button "Submit" at bounding box center [569, 297] width 57 height 16
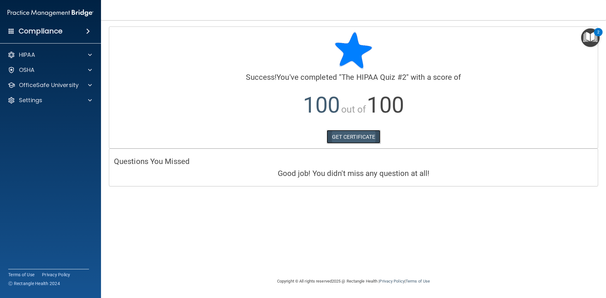
click at [357, 136] on link "GET CERTIFICATE" at bounding box center [354, 137] width 54 height 14
click at [64, 87] on p "OfficeSafe University" at bounding box center [49, 85] width 60 height 8
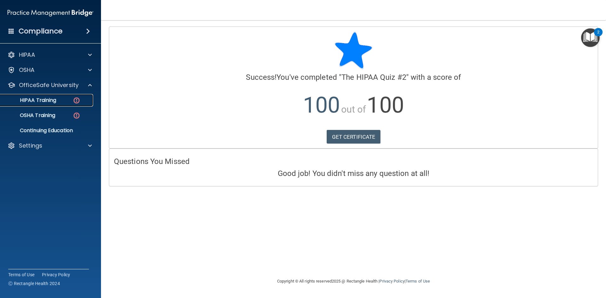
click at [66, 104] on link "HIPAA Training" at bounding box center [43, 100] width 99 height 13
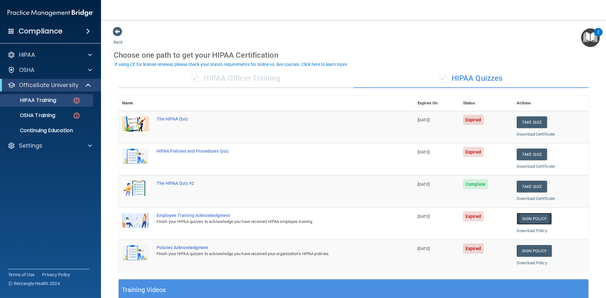
click at [527, 220] on link "Sign Policy" at bounding box center [534, 219] width 35 height 12
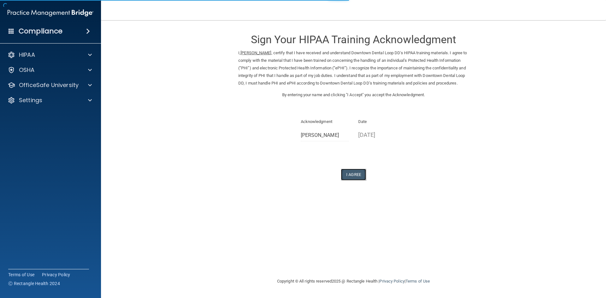
click at [354, 181] on button "I Agree" at bounding box center [353, 175] width 25 height 12
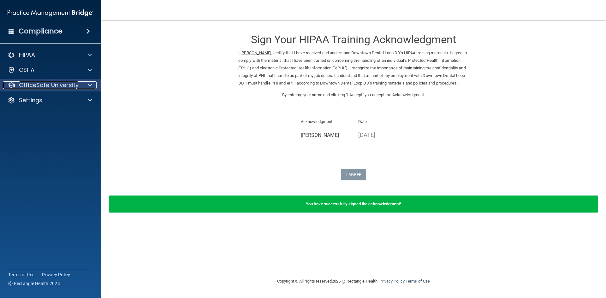
click at [47, 88] on p "OfficeSafe University" at bounding box center [49, 85] width 60 height 8
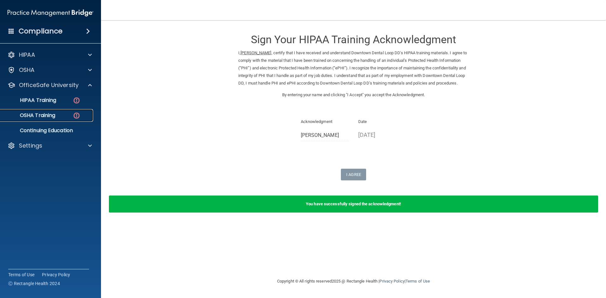
click at [64, 116] on div "OSHA Training" at bounding box center [47, 115] width 86 height 6
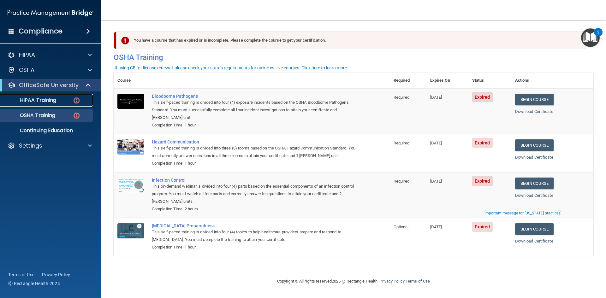
click at [66, 100] on div "HIPAA Training" at bounding box center [47, 100] width 86 height 6
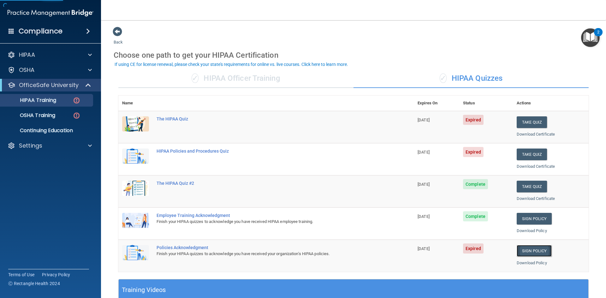
click at [529, 250] on link "Sign Policy" at bounding box center [534, 251] width 35 height 12
click at [78, 117] on img at bounding box center [77, 116] width 8 height 8
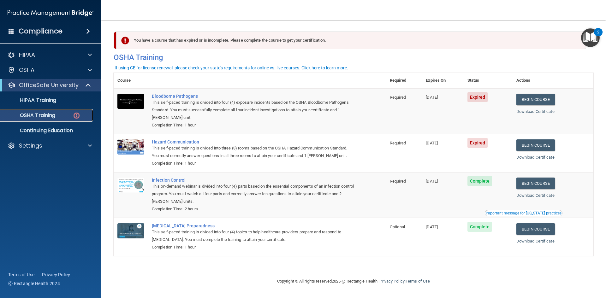
click at [75, 118] on img at bounding box center [77, 116] width 8 height 8
click at [536, 147] on link "Begin Course" at bounding box center [536, 146] width 39 height 12
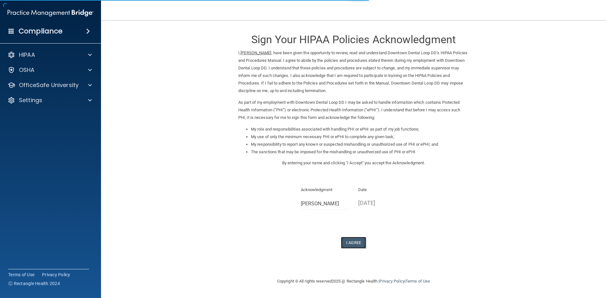
click at [357, 243] on button "I Agree" at bounding box center [353, 243] width 25 height 12
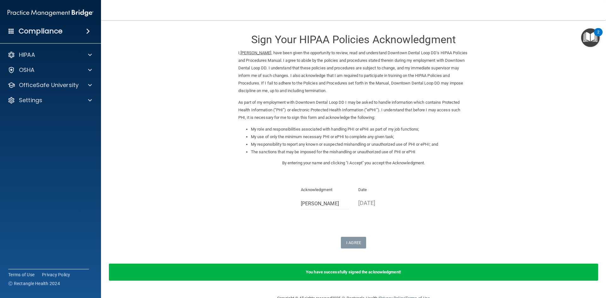
drag, startPoint x: 47, startPoint y: 94, endPoint x: 50, endPoint y: 92, distance: 3.4
click at [47, 94] on div "Settings" at bounding box center [50, 100] width 101 height 13
click at [50, 89] on div "OfficeSafe University" at bounding box center [50, 85] width 101 height 13
click at [67, 85] on p "OfficeSafe University" at bounding box center [49, 85] width 60 height 8
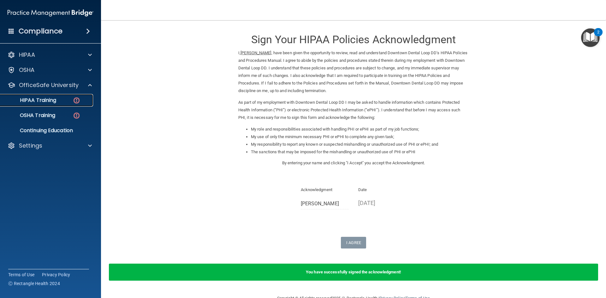
click at [63, 103] on div "HIPAA Training" at bounding box center [47, 100] width 86 height 6
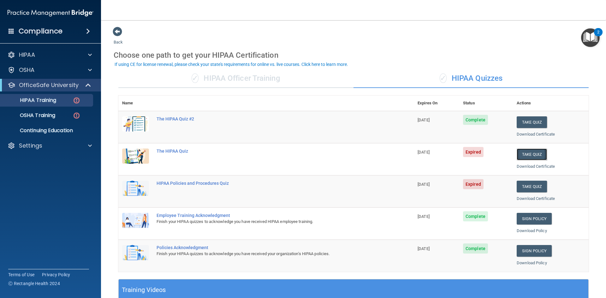
click at [525, 154] on button "Take Quiz" at bounding box center [532, 155] width 30 height 12
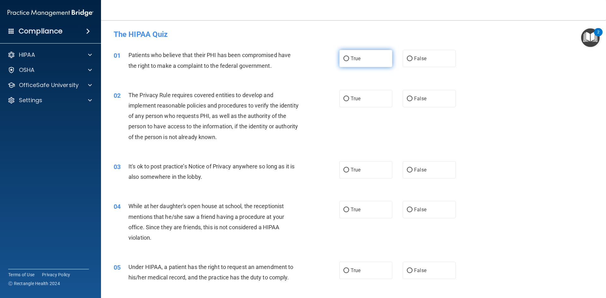
click at [351, 59] on span "True" at bounding box center [356, 59] width 10 height 6
click at [349, 59] on input "True" at bounding box center [347, 59] width 6 height 5
radio input "true"
click at [351, 96] on span "True" at bounding box center [356, 99] width 10 height 6
click at [349, 97] on input "True" at bounding box center [347, 99] width 6 height 5
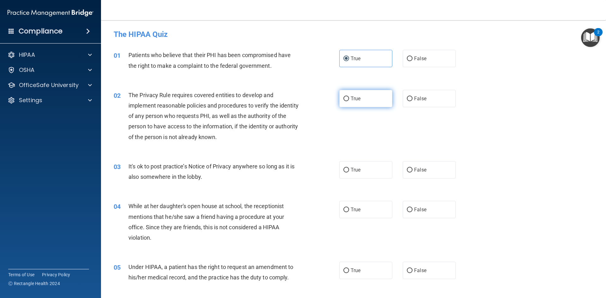
radio input "true"
click at [416, 170] on span "False" at bounding box center [420, 170] width 12 height 6
click at [413, 170] on input "False" at bounding box center [410, 170] width 6 height 5
radio input "true"
click at [414, 208] on span "False" at bounding box center [420, 210] width 12 height 6
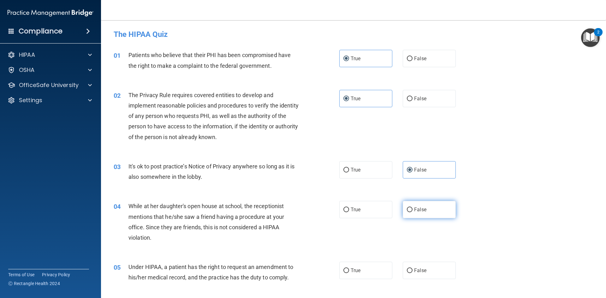
click at [413, 208] on input "False" at bounding box center [410, 210] width 6 height 5
radio input "true"
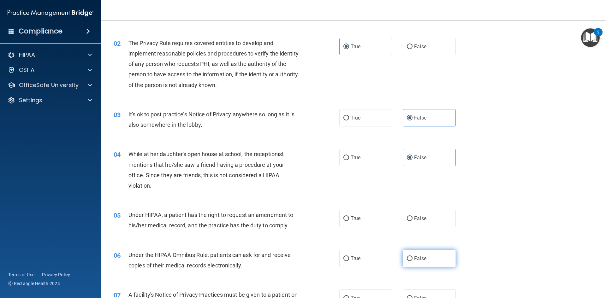
scroll to position [63, 0]
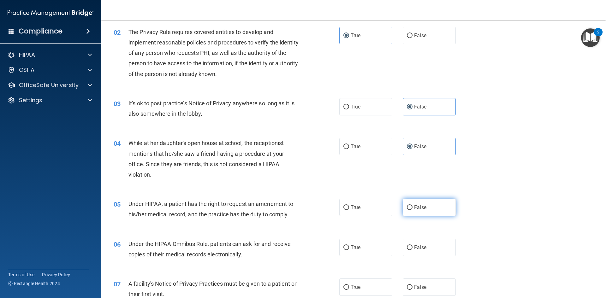
click at [414, 208] on span "False" at bounding box center [420, 208] width 12 height 6
click at [413, 208] on input "False" at bounding box center [410, 208] width 6 height 5
radio input "true"
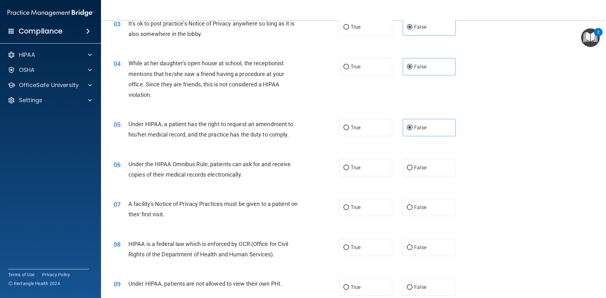
scroll to position [158, 0]
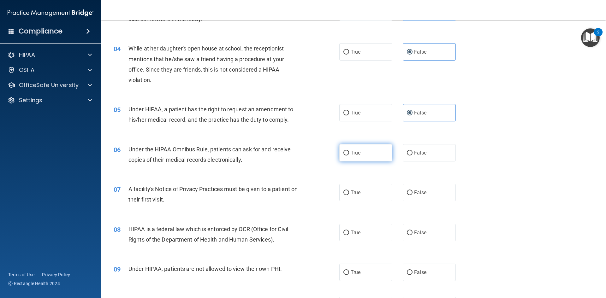
click at [344, 154] on input "True" at bounding box center [347, 153] width 6 height 5
radio input "true"
click at [345, 192] on input "True" at bounding box center [347, 193] width 6 height 5
radio input "true"
click at [350, 241] on label "True" at bounding box center [365, 232] width 53 height 17
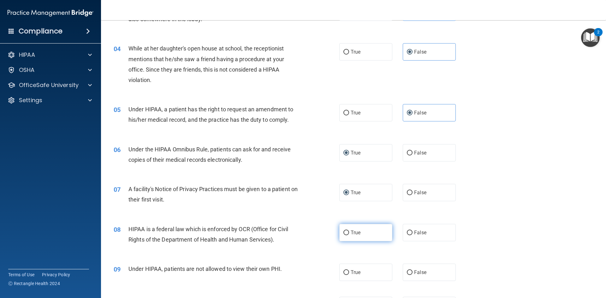
click at [349, 236] on input "True" at bounding box center [347, 233] width 6 height 5
radio input "true"
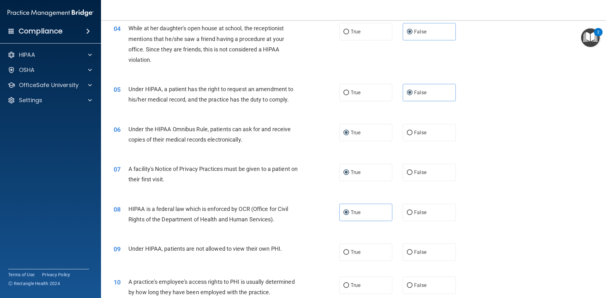
scroll to position [253, 0]
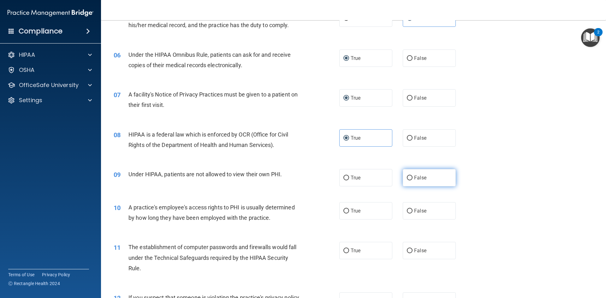
click at [408, 181] on label "False" at bounding box center [429, 177] width 53 height 17
click at [408, 181] on input "False" at bounding box center [410, 178] width 6 height 5
radio input "true"
click at [411, 213] on label "False" at bounding box center [429, 210] width 53 height 17
click at [411, 213] on input "False" at bounding box center [410, 211] width 6 height 5
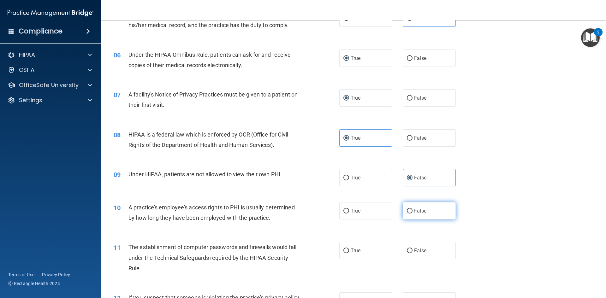
radio input "true"
click at [354, 251] on span "True" at bounding box center [356, 251] width 10 height 6
click at [349, 251] on input "True" at bounding box center [347, 251] width 6 height 5
radio input "true"
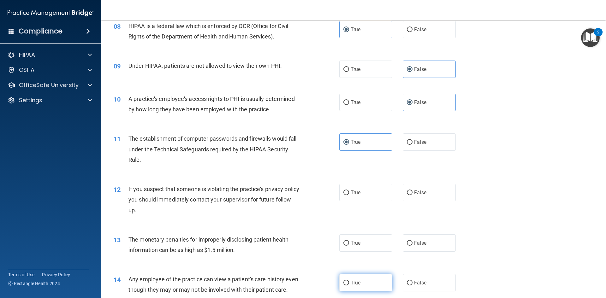
scroll to position [379, 0]
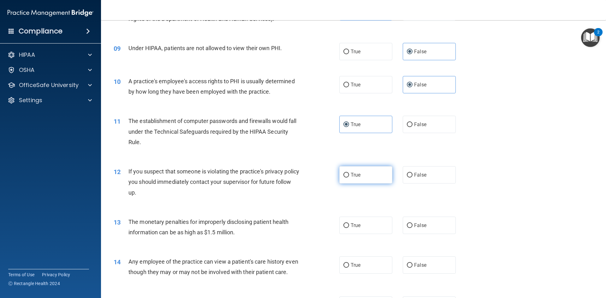
click at [353, 179] on label "True" at bounding box center [365, 174] width 53 height 17
click at [349, 178] on input "True" at bounding box center [347, 175] width 6 height 5
radio input "true"
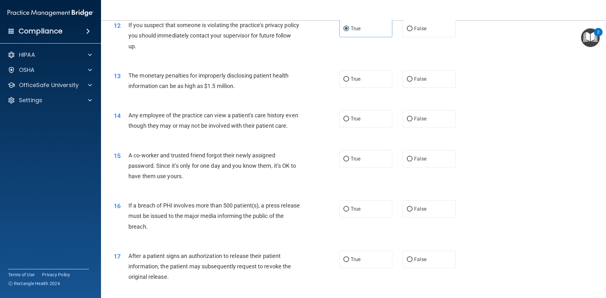
scroll to position [537, 0]
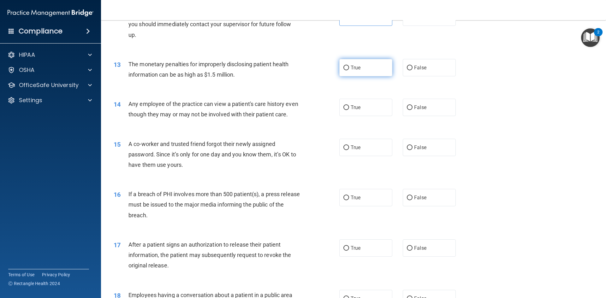
click at [344, 69] on input "True" at bounding box center [347, 68] width 6 height 5
radio input "true"
click at [403, 108] on label "False" at bounding box center [429, 107] width 53 height 17
click at [407, 108] on input "False" at bounding box center [410, 107] width 6 height 5
radio input "true"
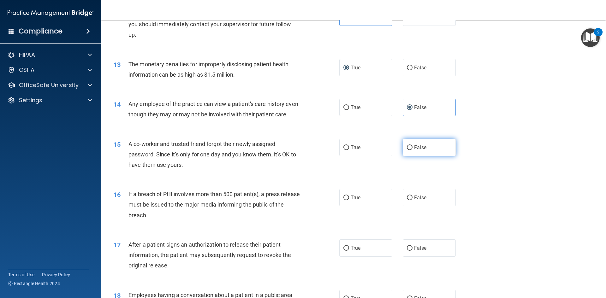
click at [415, 151] on span "False" at bounding box center [420, 148] width 12 height 6
click at [413, 150] on input "False" at bounding box center [410, 148] width 6 height 5
radio input "true"
click at [345, 200] on input "True" at bounding box center [347, 198] width 6 height 5
radio input "true"
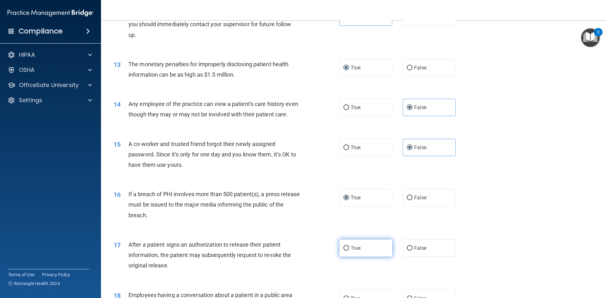
click at [345, 251] on input "True" at bounding box center [347, 248] width 6 height 5
radio input "true"
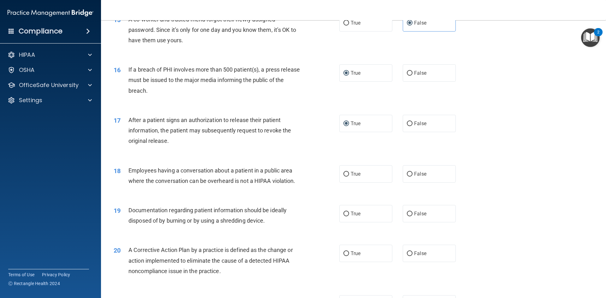
scroll to position [663, 0]
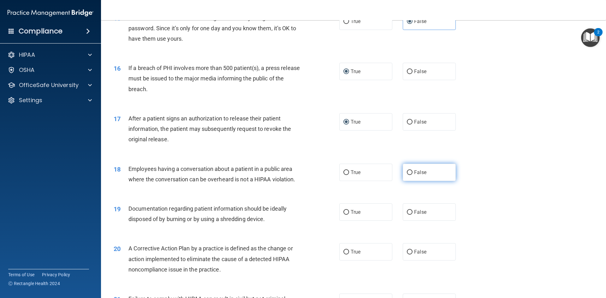
click at [407, 175] on input "False" at bounding box center [410, 172] width 6 height 5
radio input "true"
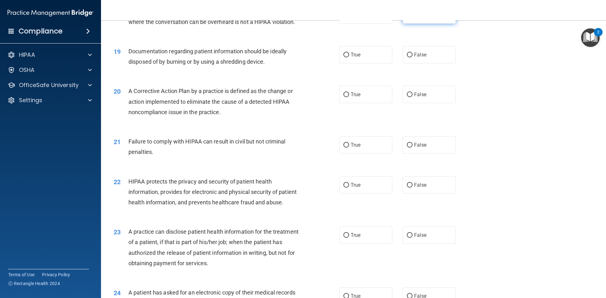
scroll to position [821, 0]
click at [345, 57] on input "True" at bounding box center [347, 54] width 6 height 5
radio input "true"
click at [349, 103] on label "True" at bounding box center [365, 94] width 53 height 17
click at [349, 97] on input "True" at bounding box center [347, 94] width 6 height 5
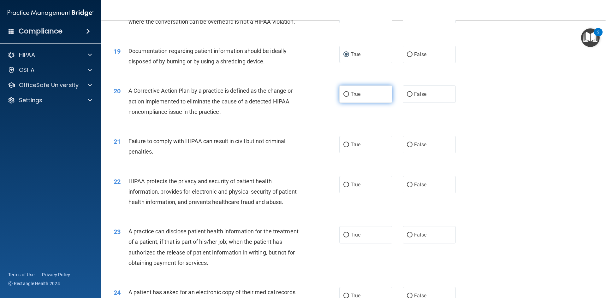
radio input "true"
click at [410, 153] on label "False" at bounding box center [429, 144] width 53 height 17
click at [410, 147] on input "False" at bounding box center [410, 145] width 6 height 5
radio input "true"
click at [344, 188] on input "True" at bounding box center [347, 185] width 6 height 5
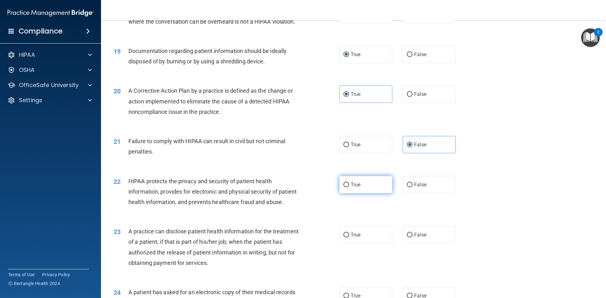
radio input "true"
click at [411, 244] on label "False" at bounding box center [429, 234] width 53 height 17
click at [411, 238] on input "False" at bounding box center [410, 235] width 6 height 5
radio input "true"
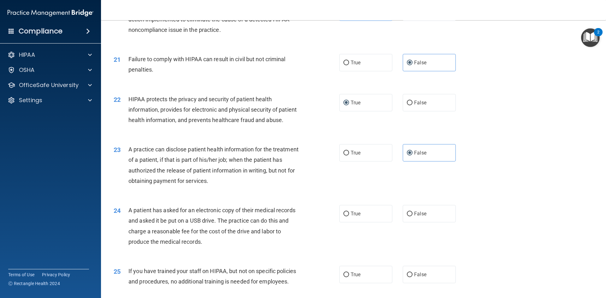
scroll to position [916, 0]
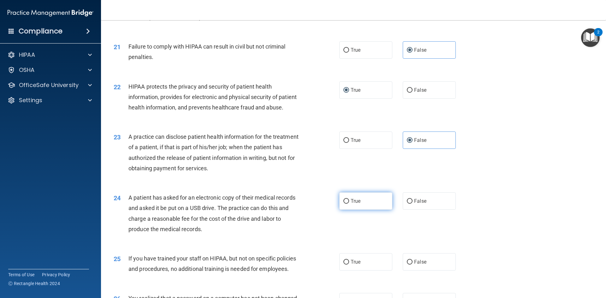
click at [343, 210] on label "True" at bounding box center [365, 201] width 53 height 17
click at [344, 204] on input "True" at bounding box center [347, 201] width 6 height 5
radio input "true"
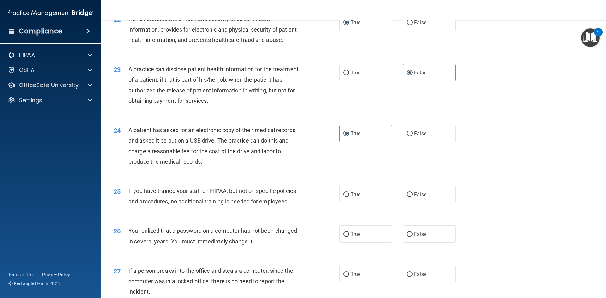
scroll to position [1042, 0]
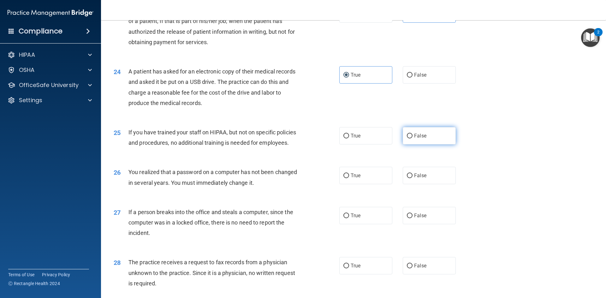
click at [403, 145] on label "False" at bounding box center [429, 135] width 53 height 17
click at [407, 139] on input "False" at bounding box center [410, 136] width 6 height 5
radio input "true"
click at [346, 178] on input "True" at bounding box center [347, 176] width 6 height 5
radio input "true"
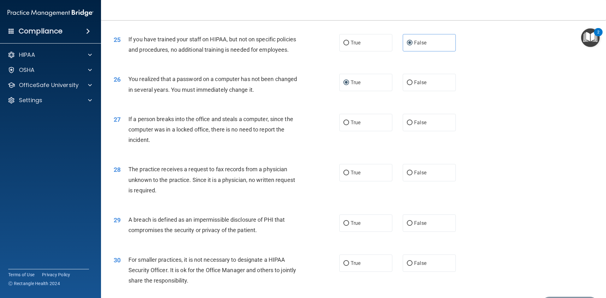
scroll to position [1137, 0]
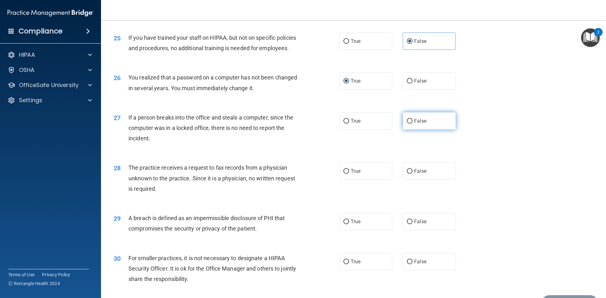
click at [414, 124] on span "False" at bounding box center [420, 121] width 12 height 6
click at [412, 124] on input "False" at bounding box center [410, 121] width 6 height 5
radio input "true"
click at [408, 174] on input "False" at bounding box center [410, 171] width 6 height 5
radio input "true"
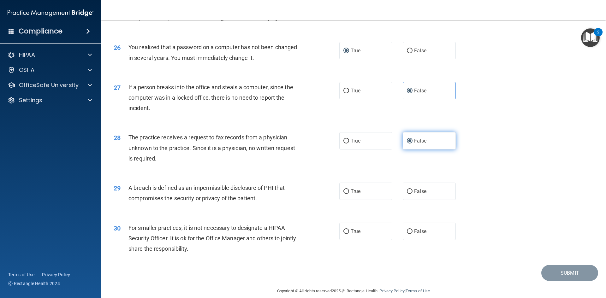
scroll to position [1196, 0]
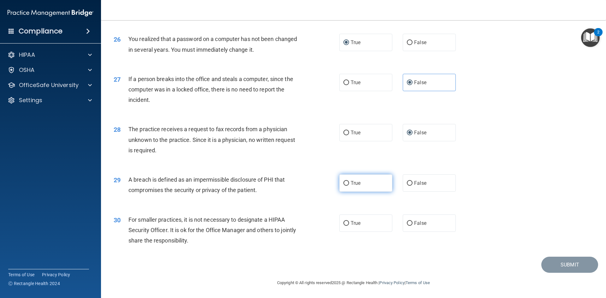
click at [341, 189] on label "True" at bounding box center [365, 183] width 53 height 17
click at [344, 186] on input "True" at bounding box center [347, 183] width 6 height 5
radio input "true"
click at [407, 225] on input "False" at bounding box center [410, 223] width 6 height 5
radio input "true"
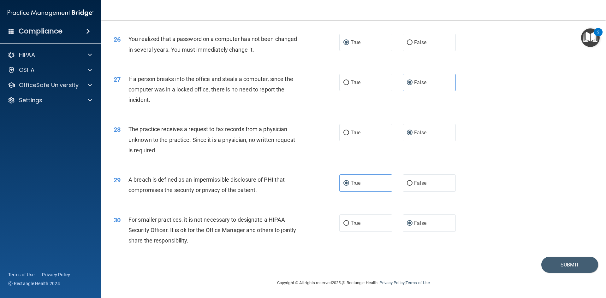
scroll to position [1164, 0]
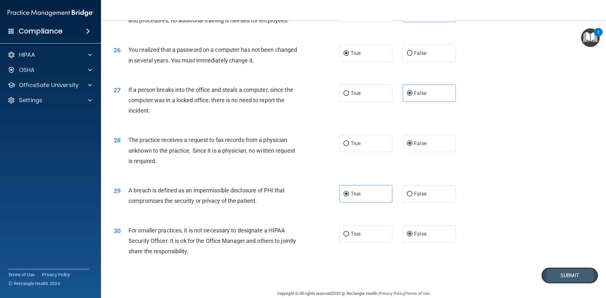
click at [566, 284] on button "Submit" at bounding box center [569, 276] width 57 height 16
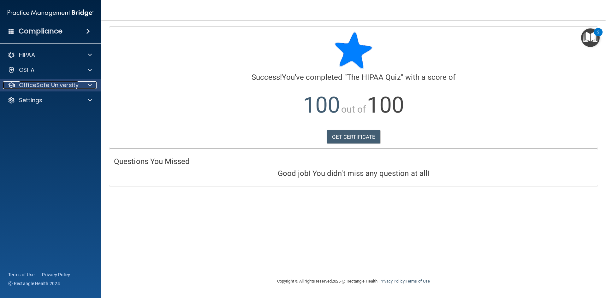
click at [86, 87] on div at bounding box center [89, 85] width 16 height 8
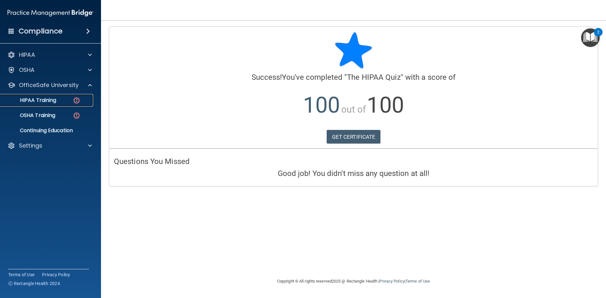
click at [71, 100] on div "HIPAA Training" at bounding box center [47, 100] width 86 height 6
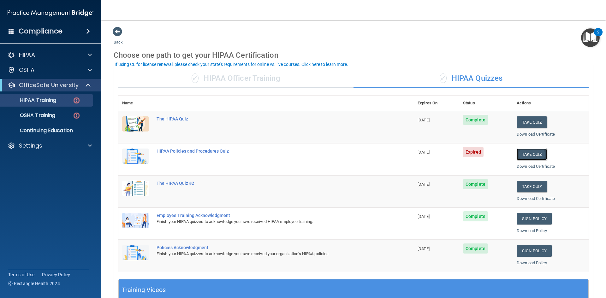
click at [520, 154] on button "Take Quiz" at bounding box center [532, 155] width 30 height 12
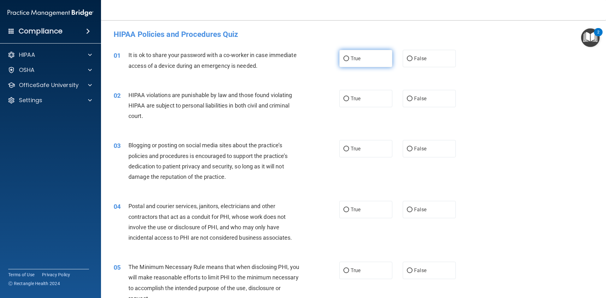
click at [344, 58] on input "True" at bounding box center [347, 59] width 6 height 5
radio input "true"
click at [346, 101] on input "True" at bounding box center [347, 99] width 6 height 5
radio input "true"
click at [344, 152] on input "True" at bounding box center [347, 149] width 6 height 5
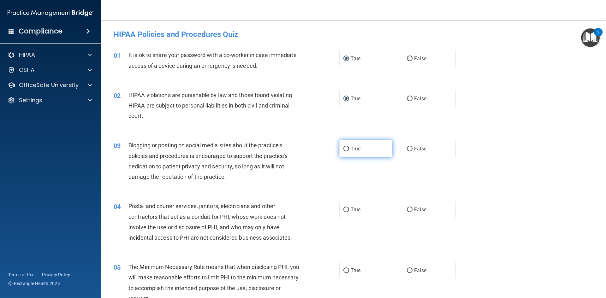
radio input "true"
click at [345, 213] on label "True" at bounding box center [365, 209] width 53 height 17
click at [345, 212] on input "True" at bounding box center [347, 210] width 6 height 5
radio input "true"
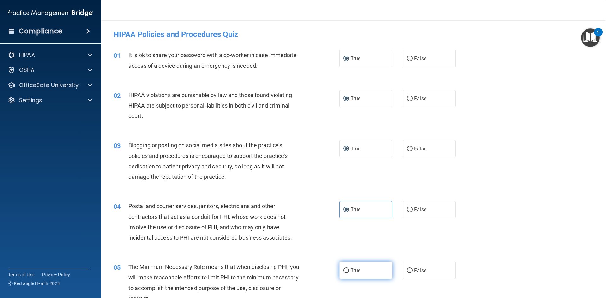
click at [345, 273] on input "True" at bounding box center [347, 271] width 6 height 5
radio input "true"
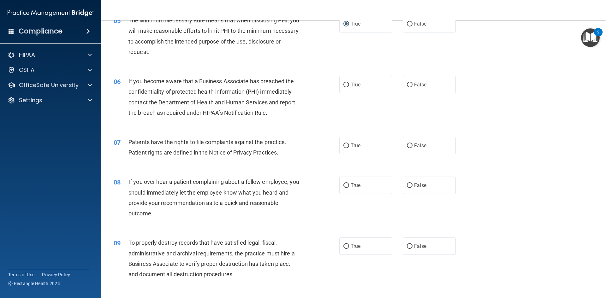
scroll to position [253, 0]
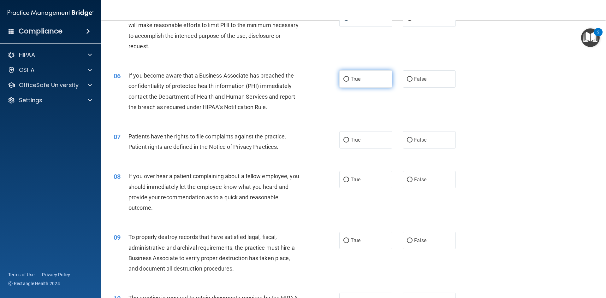
click at [344, 77] on input "True" at bounding box center [347, 79] width 6 height 5
radio input "true"
click at [344, 143] on label "True" at bounding box center [365, 139] width 53 height 17
click at [344, 143] on input "True" at bounding box center [347, 140] width 6 height 5
radio input "true"
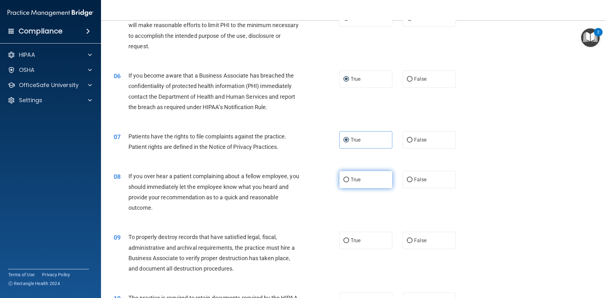
click at [345, 181] on input "True" at bounding box center [347, 180] width 6 height 5
radio input "true"
click at [344, 240] on input "True" at bounding box center [347, 241] width 6 height 5
radio input "true"
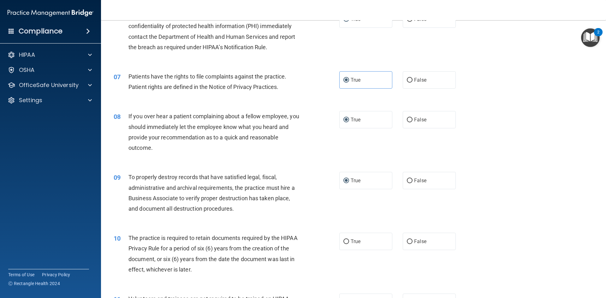
scroll to position [410, 0]
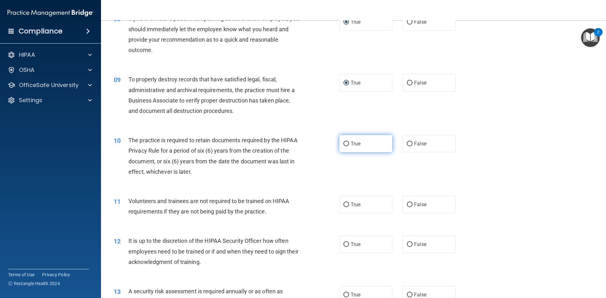
click at [346, 141] on label "True" at bounding box center [365, 143] width 53 height 17
click at [344, 145] on input "True" at bounding box center [347, 144] width 6 height 5
radio input "true"
click at [346, 207] on input "True" at bounding box center [347, 205] width 6 height 5
radio input "true"
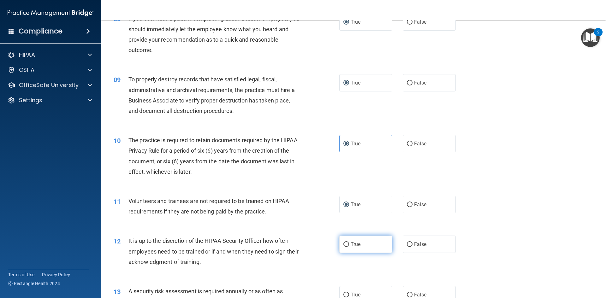
click at [344, 247] on input "True" at bounding box center [347, 244] width 6 height 5
radio input "true"
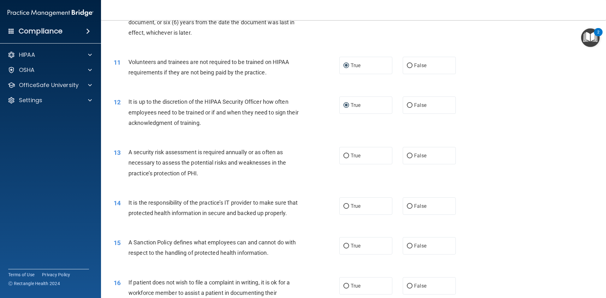
scroll to position [568, 0]
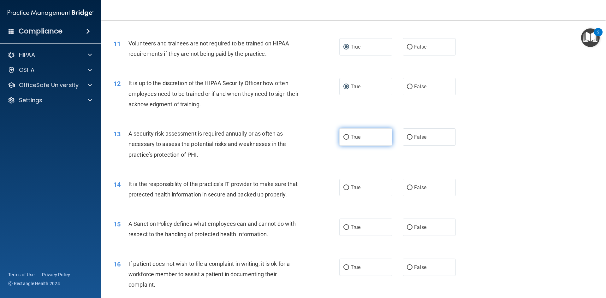
click at [344, 142] on label "True" at bounding box center [365, 136] width 53 height 17
click at [344, 140] on input "True" at bounding box center [347, 137] width 6 height 5
radio input "true"
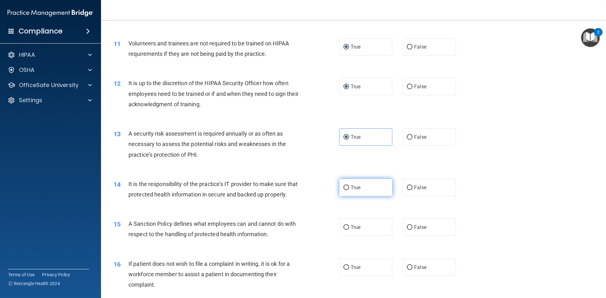
click at [344, 188] on input "True" at bounding box center [347, 188] width 6 height 5
radio input "true"
click at [344, 230] on input "True" at bounding box center [347, 227] width 6 height 5
radio input "true"
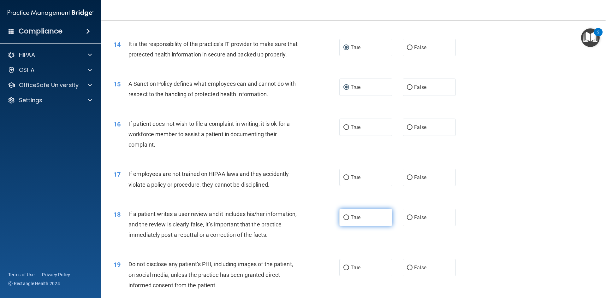
scroll to position [726, 0]
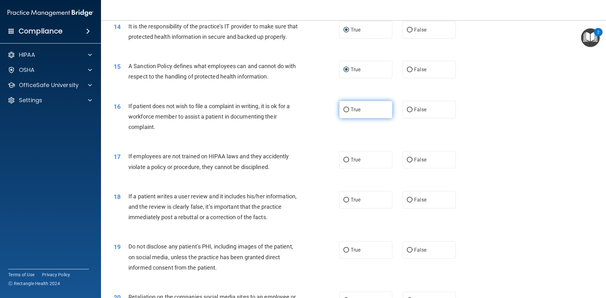
click at [343, 118] on label "True" at bounding box center [365, 109] width 53 height 17
click at [344, 112] on input "True" at bounding box center [347, 110] width 6 height 5
radio input "true"
click at [346, 163] on input "True" at bounding box center [347, 160] width 6 height 5
radio input "true"
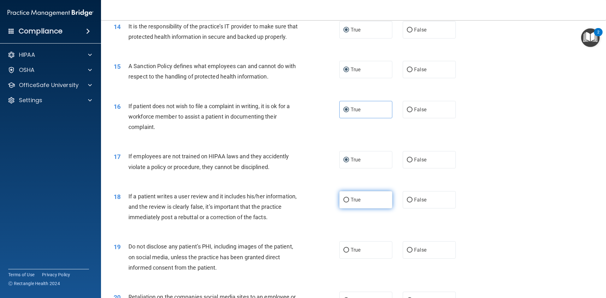
click at [346, 209] on label "True" at bounding box center [365, 199] width 53 height 17
click at [346, 203] on input "True" at bounding box center [347, 200] width 6 height 5
radio input "true"
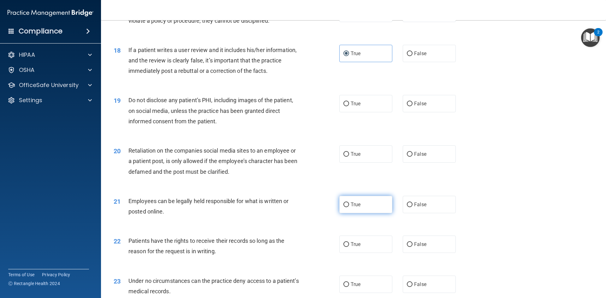
scroll to position [884, 0]
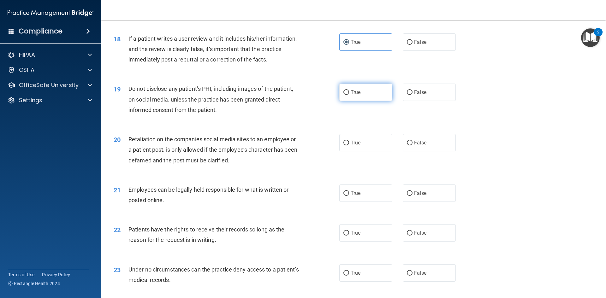
click at [346, 95] on input "True" at bounding box center [347, 92] width 6 height 5
radio input "true"
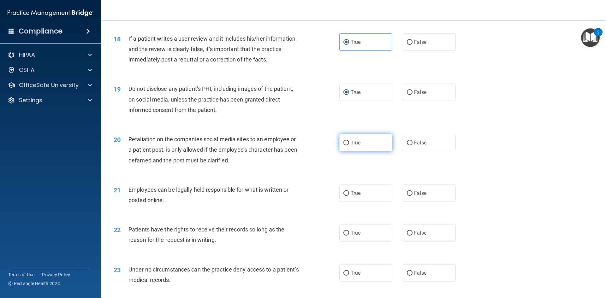
click at [346, 146] on input "True" at bounding box center [347, 143] width 6 height 5
radio input "true"
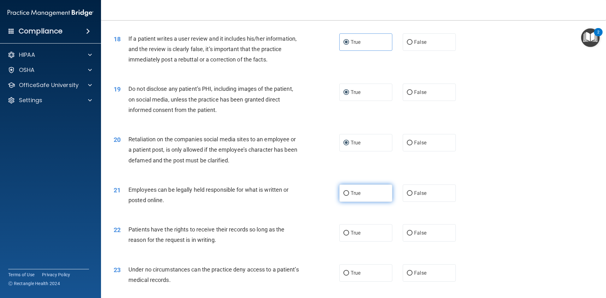
drag, startPoint x: 342, startPoint y: 205, endPoint x: 343, endPoint y: 208, distance: 3.2
click at [344, 196] on input "True" at bounding box center [347, 193] width 6 height 5
radio input "true"
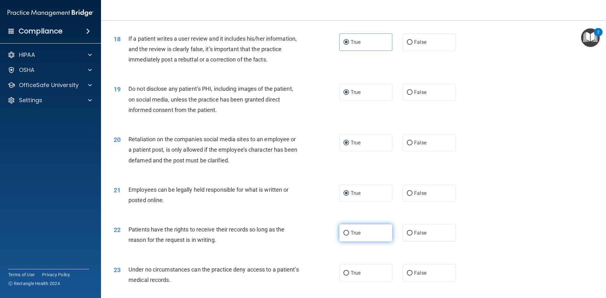
click at [345, 236] on input "True" at bounding box center [347, 233] width 6 height 5
radio input "true"
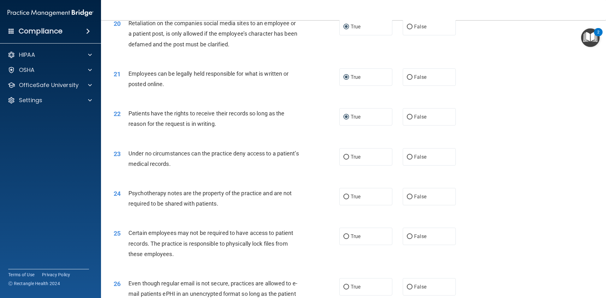
scroll to position [1042, 0]
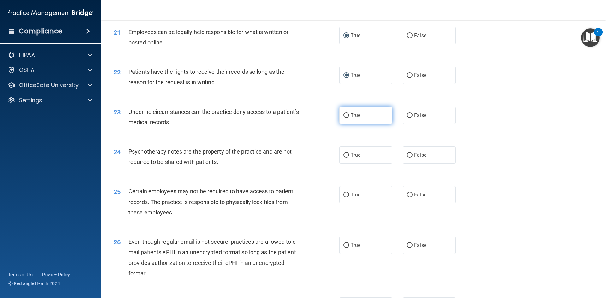
click at [346, 118] on input "True" at bounding box center [347, 115] width 6 height 5
radio input "true"
click at [347, 164] on label "True" at bounding box center [365, 154] width 53 height 17
click at [347, 158] on input "True" at bounding box center [347, 155] width 6 height 5
radio input "true"
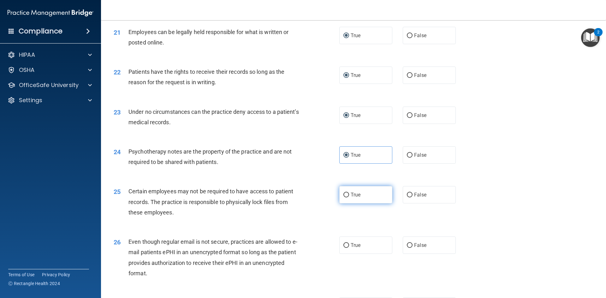
click at [342, 204] on label "True" at bounding box center [365, 194] width 53 height 17
click at [344, 198] on input "True" at bounding box center [347, 195] width 6 height 5
radio input "true"
click at [344, 248] on input "True" at bounding box center [347, 245] width 6 height 5
radio input "true"
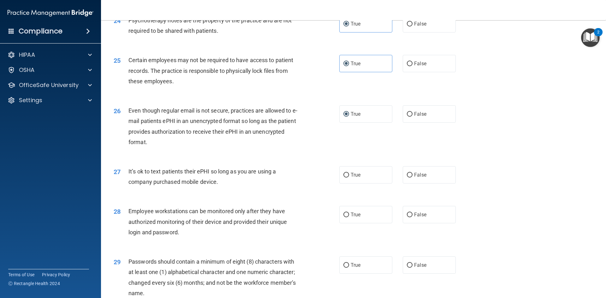
scroll to position [1200, 0]
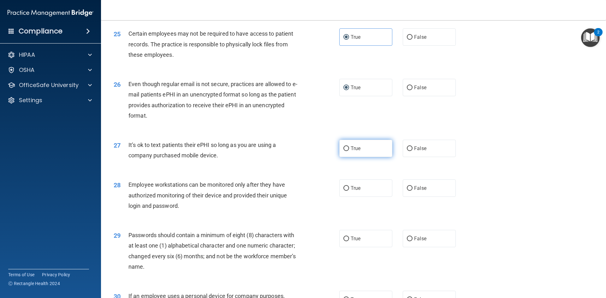
click at [345, 151] on input "True" at bounding box center [347, 148] width 6 height 5
radio input "true"
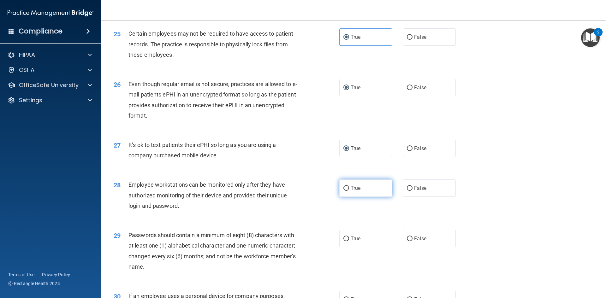
click at [344, 191] on input "True" at bounding box center [347, 188] width 6 height 5
radio input "true"
click at [344, 242] on input "True" at bounding box center [347, 239] width 6 height 5
radio input "true"
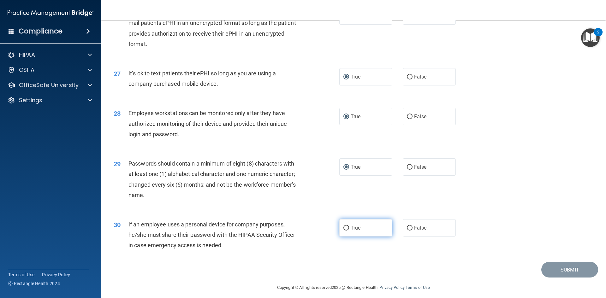
scroll to position [1287, 0]
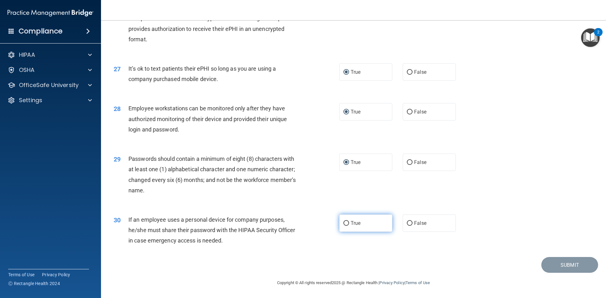
click at [344, 226] on input "True" at bounding box center [347, 223] width 6 height 5
radio input "true"
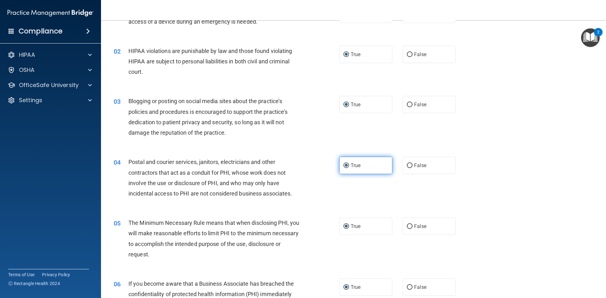
scroll to position [0, 0]
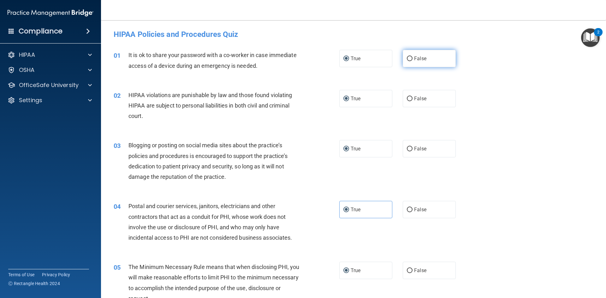
click at [408, 58] on input "False" at bounding box center [410, 59] width 6 height 5
radio input "true"
radio input "false"
click at [417, 153] on label "False" at bounding box center [429, 148] width 53 height 17
click at [413, 152] on input "False" at bounding box center [410, 149] width 6 height 5
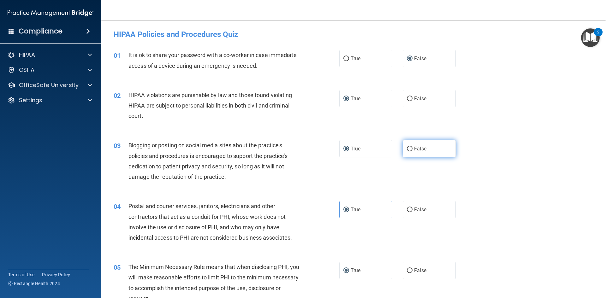
radio input "true"
radio input "false"
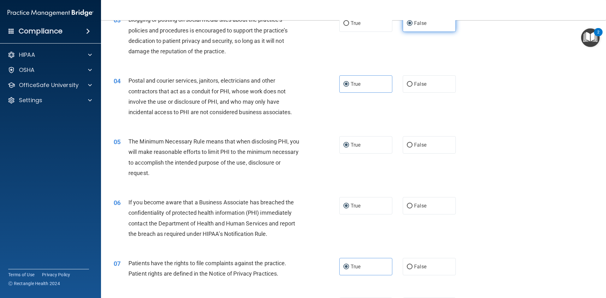
scroll to position [126, 0]
click at [407, 204] on input "False" at bounding box center [410, 205] width 6 height 5
radio input "true"
radio input "false"
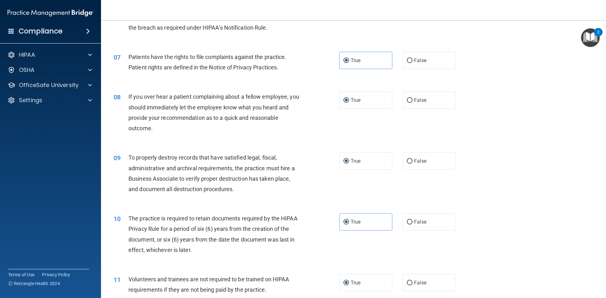
scroll to position [347, 0]
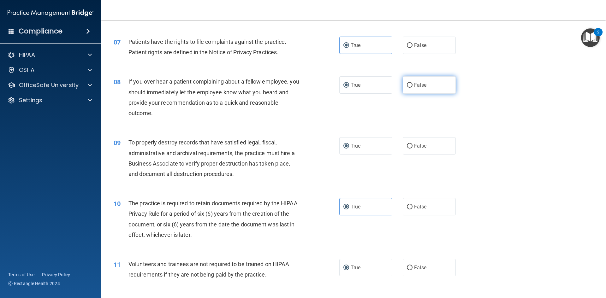
click at [408, 85] on input "False" at bounding box center [410, 85] width 6 height 5
radio input "true"
radio input "false"
click at [410, 145] on label "False" at bounding box center [429, 145] width 53 height 17
click at [410, 145] on input "False" at bounding box center [410, 146] width 6 height 5
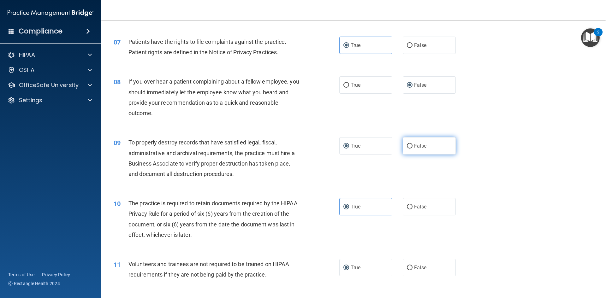
radio input "true"
radio input "false"
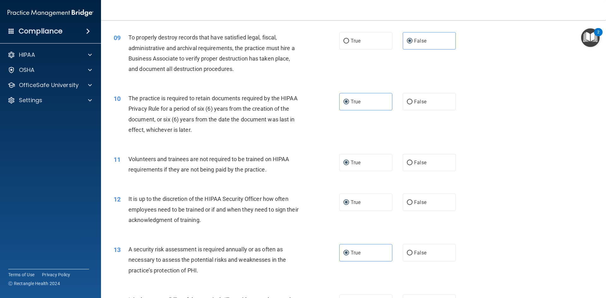
scroll to position [474, 0]
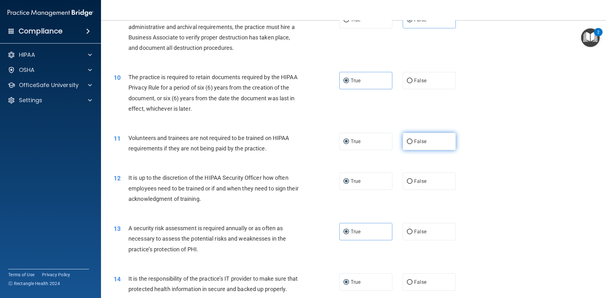
click at [409, 143] on input "False" at bounding box center [410, 142] width 6 height 5
radio input "true"
radio input "false"
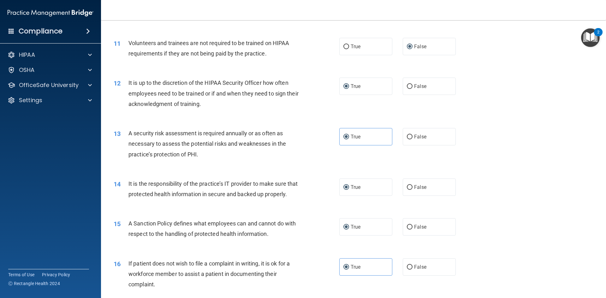
scroll to position [600, 0]
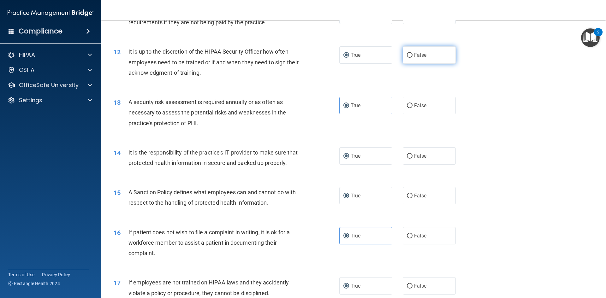
click at [416, 57] on span "False" at bounding box center [420, 55] width 12 height 6
click at [413, 57] on input "False" at bounding box center [410, 55] width 6 height 5
radio input "true"
radio input "false"
click at [425, 160] on label "False" at bounding box center [429, 155] width 53 height 17
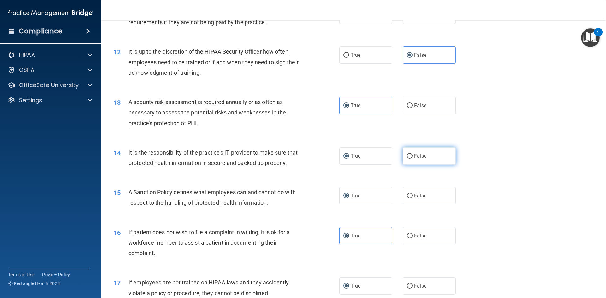
click at [413, 159] on input "False" at bounding box center [410, 156] width 6 height 5
radio input "true"
radio input "false"
click at [420, 205] on label "False" at bounding box center [429, 195] width 53 height 17
click at [413, 199] on input "False" at bounding box center [410, 196] width 6 height 5
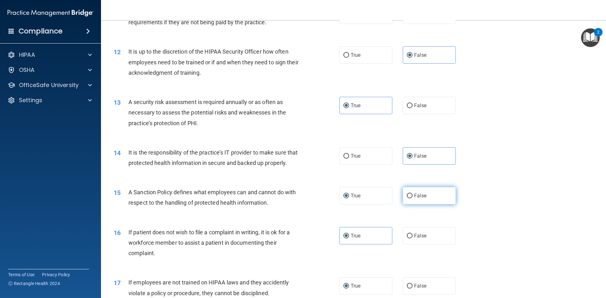
radio input "true"
radio input "false"
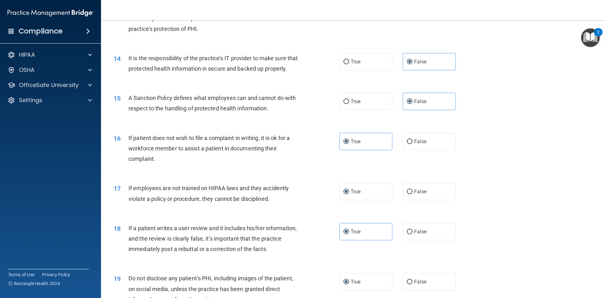
scroll to position [695, 0]
click at [422, 194] on span "False" at bounding box center [420, 191] width 12 height 6
click at [413, 194] on input "False" at bounding box center [410, 191] width 6 height 5
radio input "true"
radio input "false"
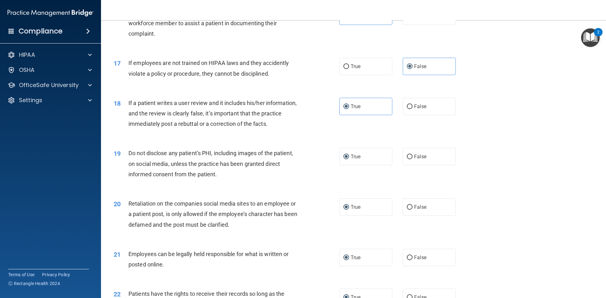
scroll to position [821, 0]
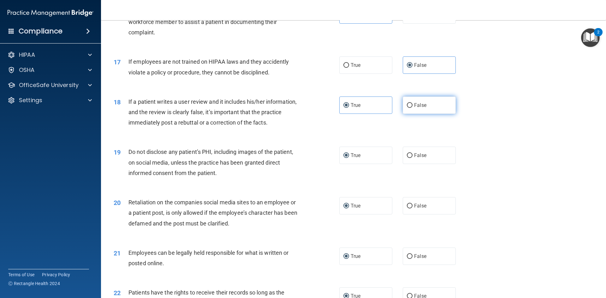
click at [417, 108] on span "False" at bounding box center [420, 105] width 12 height 6
click at [413, 108] on input "False" at bounding box center [410, 105] width 6 height 5
radio input "true"
radio input "false"
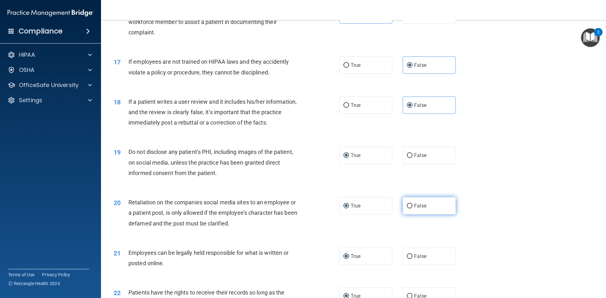
click at [418, 213] on label "False" at bounding box center [429, 205] width 53 height 17
click at [413, 209] on input "False" at bounding box center [410, 206] width 6 height 5
radio input "true"
radio input "false"
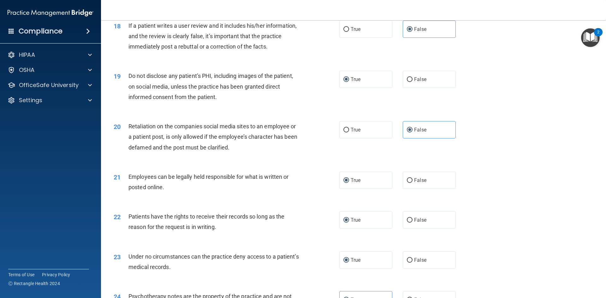
scroll to position [916, 0]
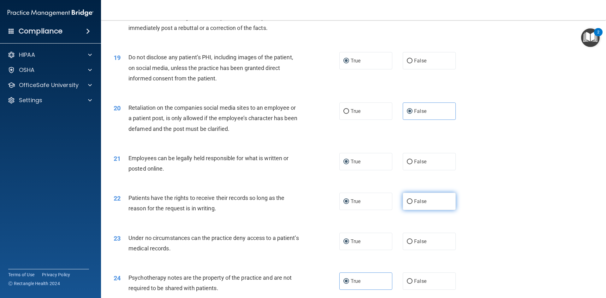
click at [420, 205] on span "False" at bounding box center [420, 202] width 12 height 6
click at [413, 204] on input "False" at bounding box center [410, 202] width 6 height 5
radio input "true"
radio input "false"
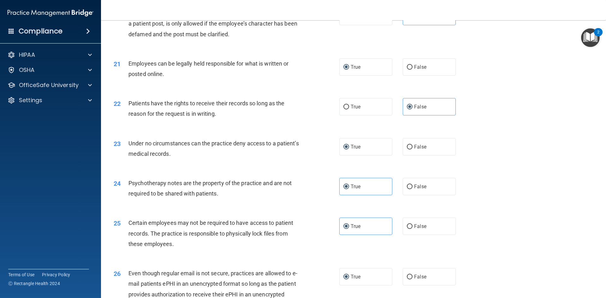
scroll to position [1042, 0]
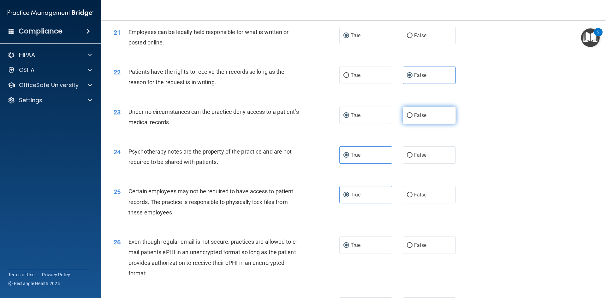
click at [410, 124] on label "False" at bounding box center [429, 115] width 53 height 17
click at [410, 118] on input "False" at bounding box center [410, 115] width 6 height 5
radio input "true"
radio input "false"
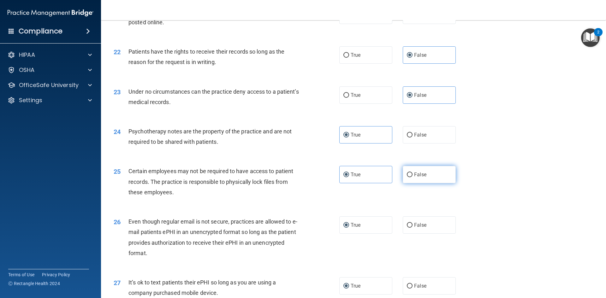
scroll to position [1168, 0]
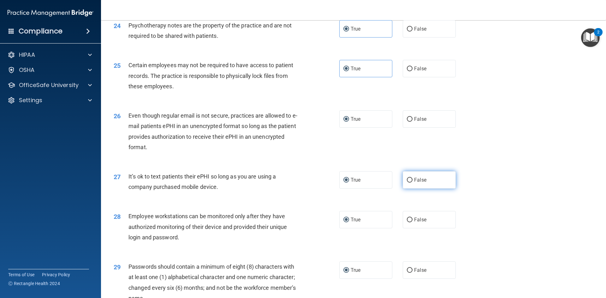
click at [428, 189] on label "False" at bounding box center [429, 179] width 53 height 17
click at [413, 183] on input "False" at bounding box center [410, 180] width 6 height 5
radio input "true"
radio input "false"
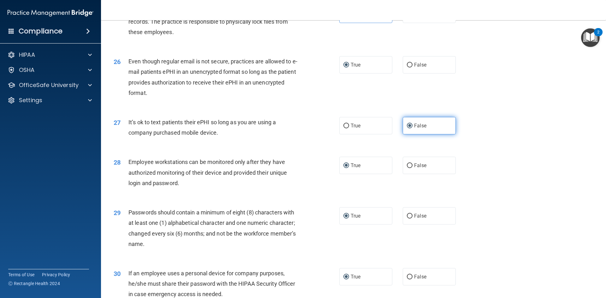
scroll to position [1231, 0]
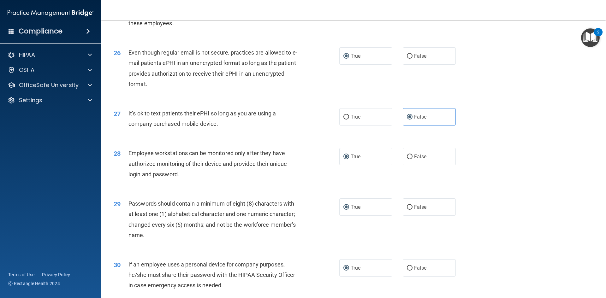
click at [427, 176] on div "28 Employee workstations can be monitored only after they have authorized monit…" at bounding box center [353, 165] width 489 height 51
click at [410, 165] on label "False" at bounding box center [429, 156] width 53 height 17
click at [410, 159] on input "False" at bounding box center [410, 157] width 6 height 5
radio input "true"
radio input "false"
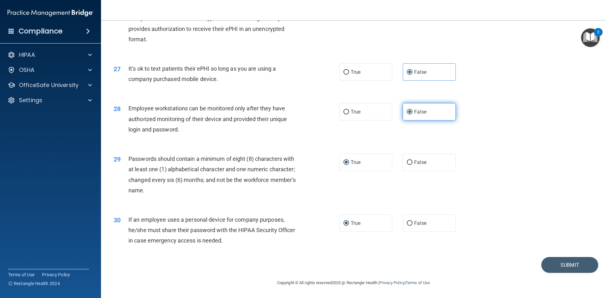
scroll to position [1287, 0]
click at [414, 225] on span "False" at bounding box center [420, 223] width 12 height 6
click at [407, 224] on input "False" at bounding box center [410, 223] width 6 height 5
radio input "true"
radio input "false"
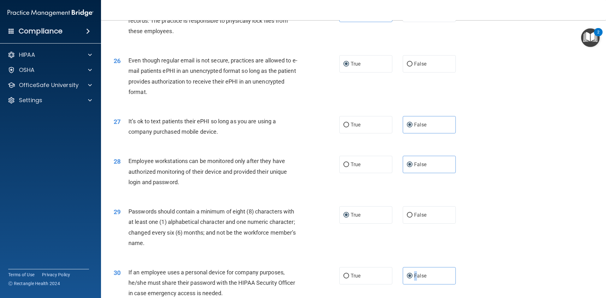
scroll to position [1255, 0]
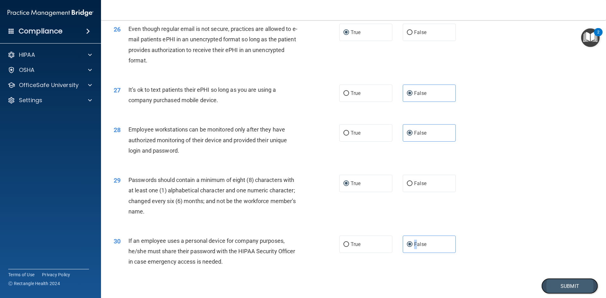
click at [559, 295] on button "Submit" at bounding box center [569, 286] width 57 height 16
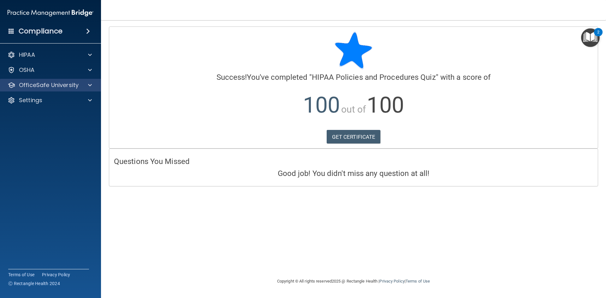
click at [59, 81] on div "OfficeSafe University" at bounding box center [50, 85] width 101 height 13
click at [85, 83] on div at bounding box center [89, 85] width 16 height 8
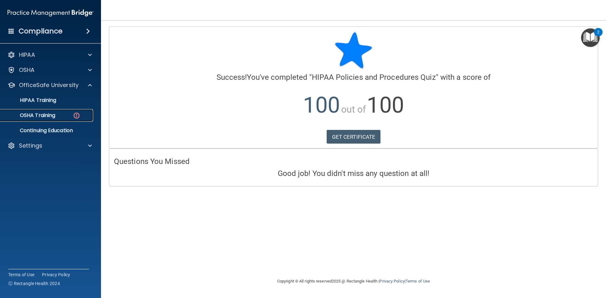
click at [64, 114] on div "OSHA Training" at bounding box center [47, 115] width 86 height 6
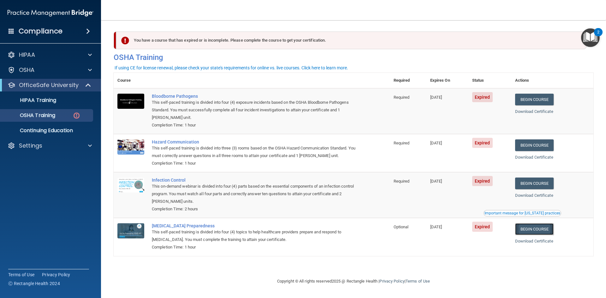
click at [536, 232] on link "Begin Course" at bounding box center [534, 230] width 39 height 12
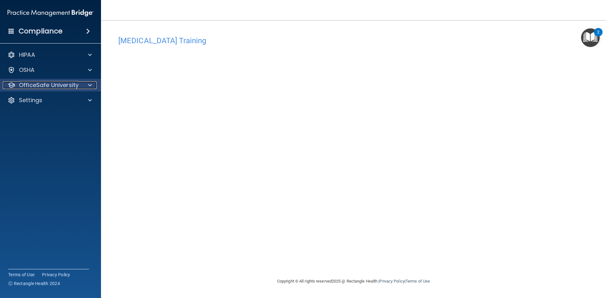
click at [76, 86] on p "OfficeSafe University" at bounding box center [49, 85] width 60 height 8
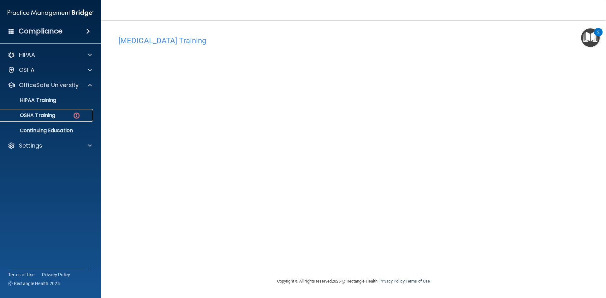
click at [67, 114] on div "OSHA Training" at bounding box center [47, 115] width 86 height 6
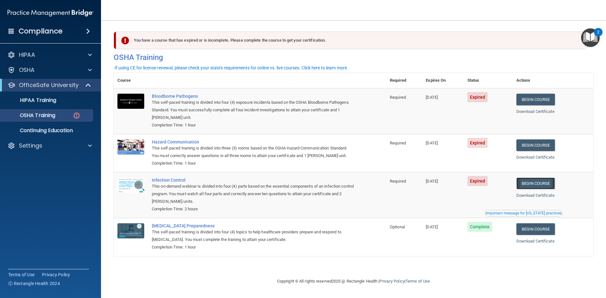
click at [546, 186] on link "Begin Course" at bounding box center [536, 184] width 39 height 12
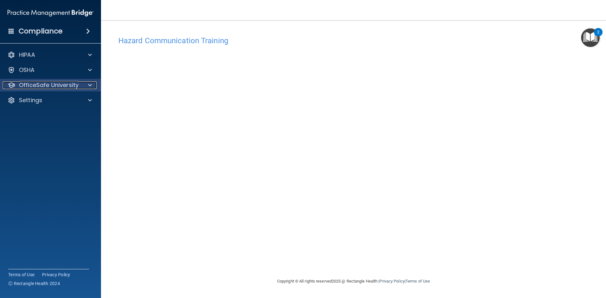
click at [56, 88] on p "OfficeSafe University" at bounding box center [49, 85] width 60 height 8
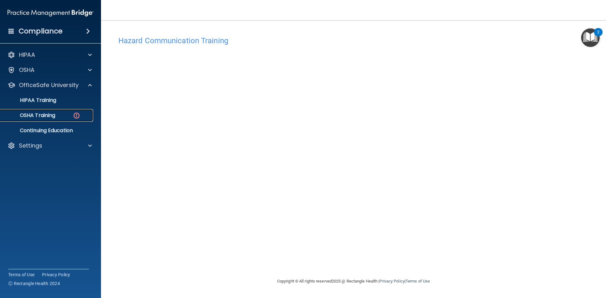
click at [66, 115] on div "OSHA Training" at bounding box center [47, 115] width 86 height 6
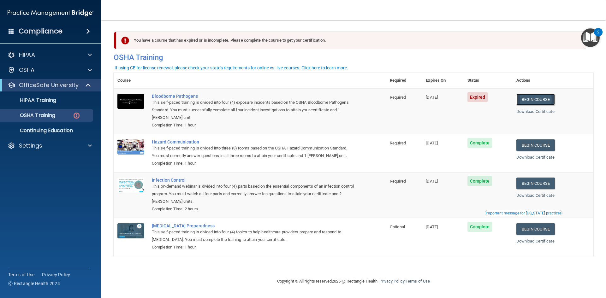
click at [539, 98] on link "Begin Course" at bounding box center [536, 100] width 39 height 12
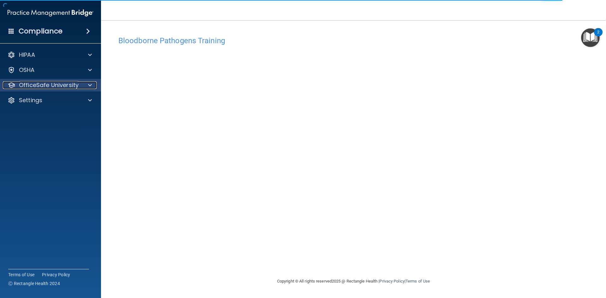
click at [56, 83] on p "OfficeSafe University" at bounding box center [49, 85] width 60 height 8
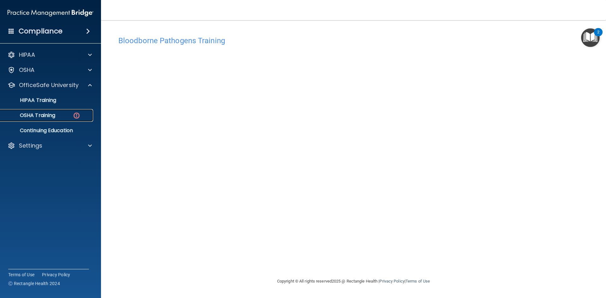
click at [59, 115] on div "OSHA Training" at bounding box center [47, 115] width 86 height 6
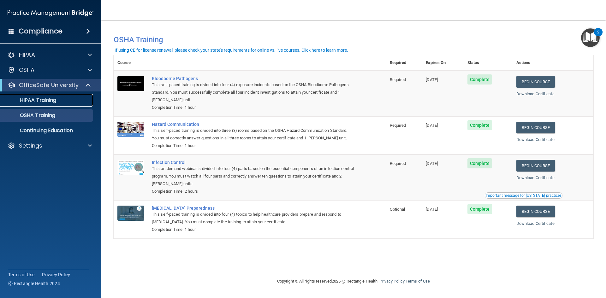
click at [39, 103] on p "HIPAA Training" at bounding box center [30, 100] width 52 height 6
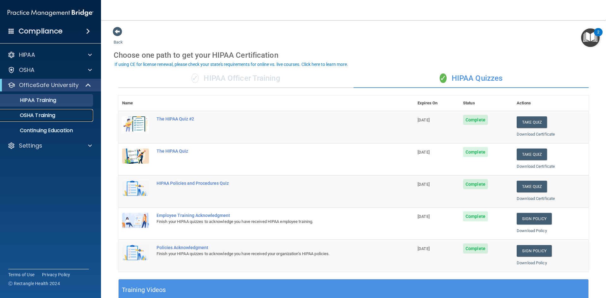
click at [59, 113] on div "OSHA Training" at bounding box center [47, 115] width 86 height 6
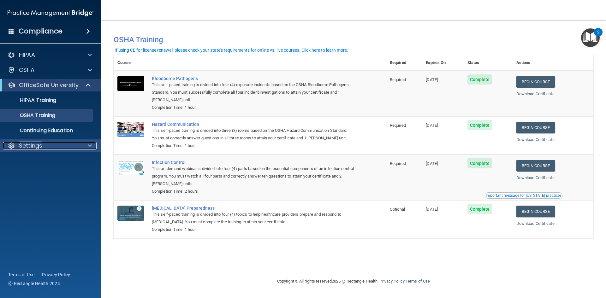
click at [31, 147] on p "Settings" at bounding box center [30, 146] width 23 height 8
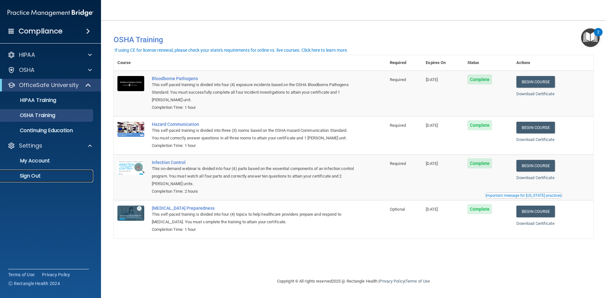
click at [34, 178] on p "Sign Out" at bounding box center [47, 176] width 86 height 6
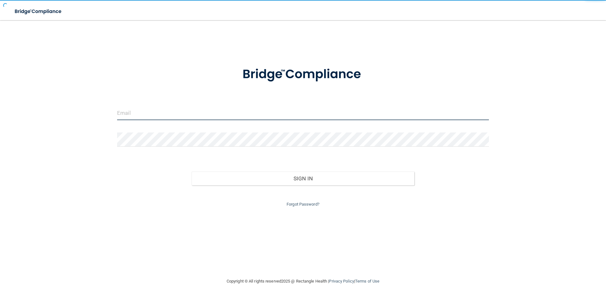
type input "[EMAIL_ADDRESS][DOMAIN_NAME]"
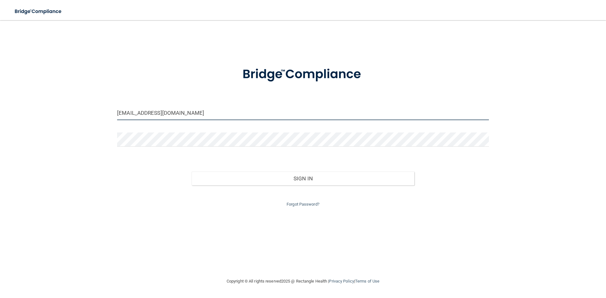
click at [176, 112] on input "[EMAIL_ADDRESS][DOMAIN_NAME]" at bounding box center [303, 113] width 372 height 14
click at [188, 116] on input "[EMAIL_ADDRESS][DOMAIN_NAME]" at bounding box center [303, 113] width 372 height 14
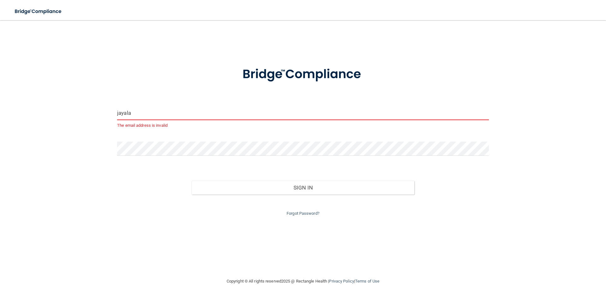
click at [185, 115] on input "jayala" at bounding box center [303, 113] width 372 height 14
type input "[EMAIL_ADDRESS][DOMAIN_NAME]"
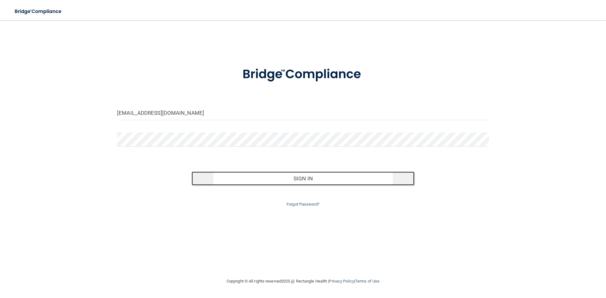
click at [306, 181] on button "Sign In" at bounding box center [303, 179] width 223 height 14
click at [306, 173] on button "Sign In" at bounding box center [303, 179] width 223 height 14
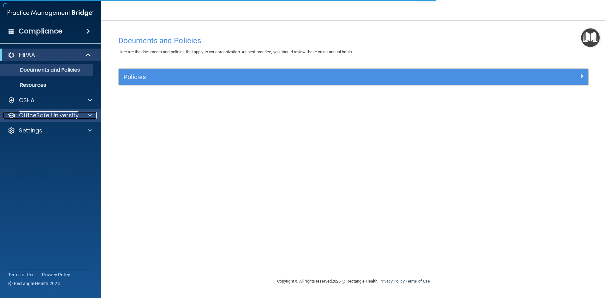
click at [53, 115] on p "OfficeSafe University" at bounding box center [49, 116] width 60 height 8
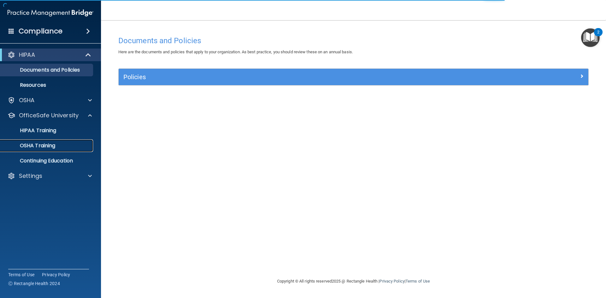
click at [39, 147] on p "OSHA Training" at bounding box center [29, 146] width 51 height 6
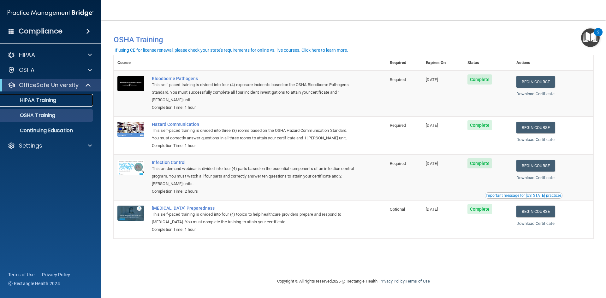
click at [55, 102] on p "HIPAA Training" at bounding box center [30, 100] width 52 height 6
